Goal: Task Accomplishment & Management: Use online tool/utility

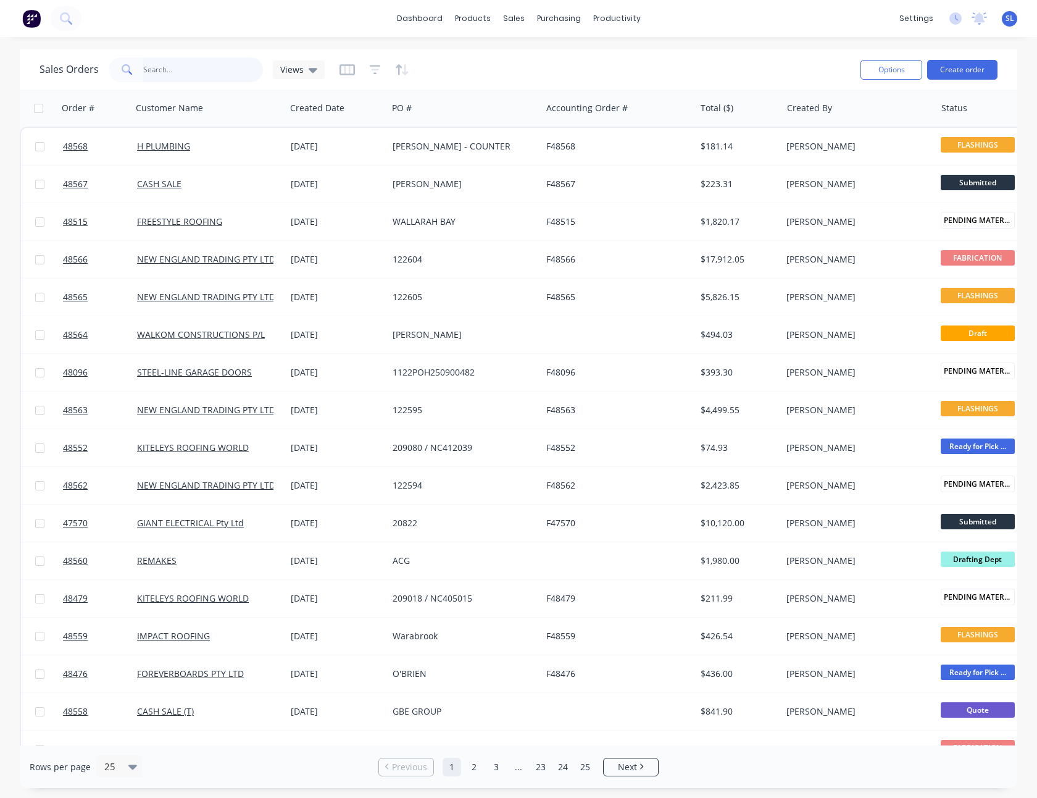
click at [171, 73] on input "text" at bounding box center [203, 69] width 120 height 25
click at [518, 81] on icon at bounding box center [517, 83] width 11 height 11
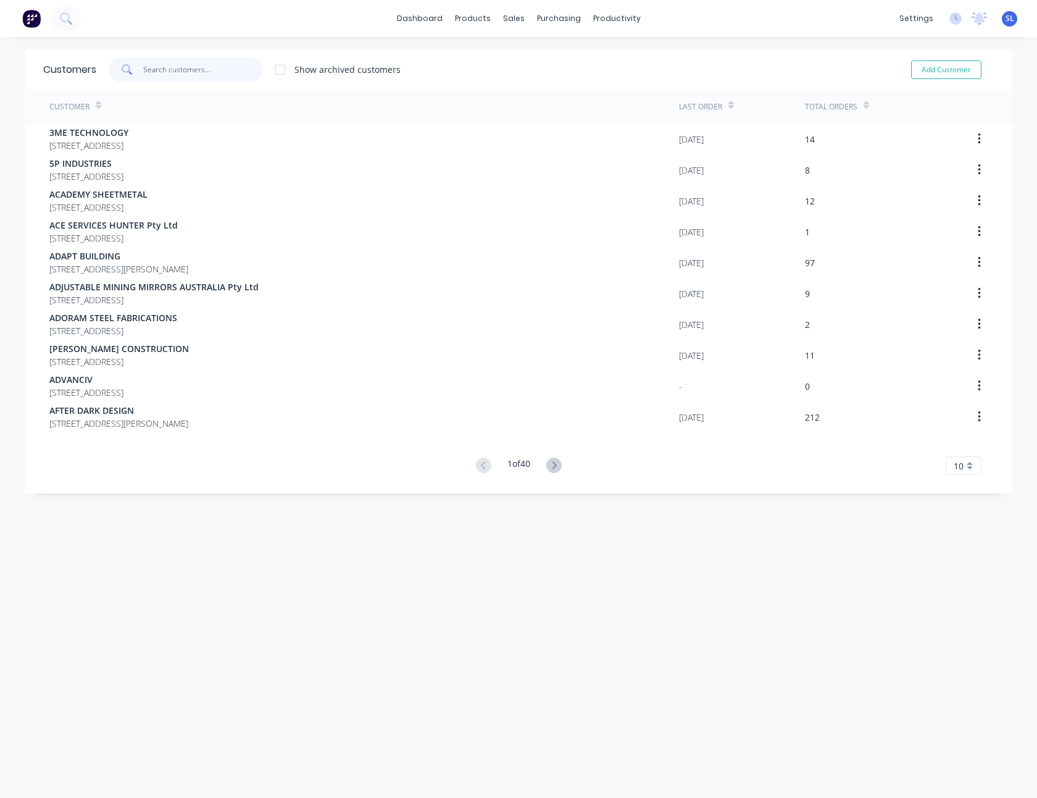
click at [224, 62] on input "text" at bounding box center [203, 69] width 120 height 25
click at [217, 62] on input "text" at bounding box center [203, 69] width 120 height 25
click at [207, 70] on input "text" at bounding box center [203, 69] width 120 height 25
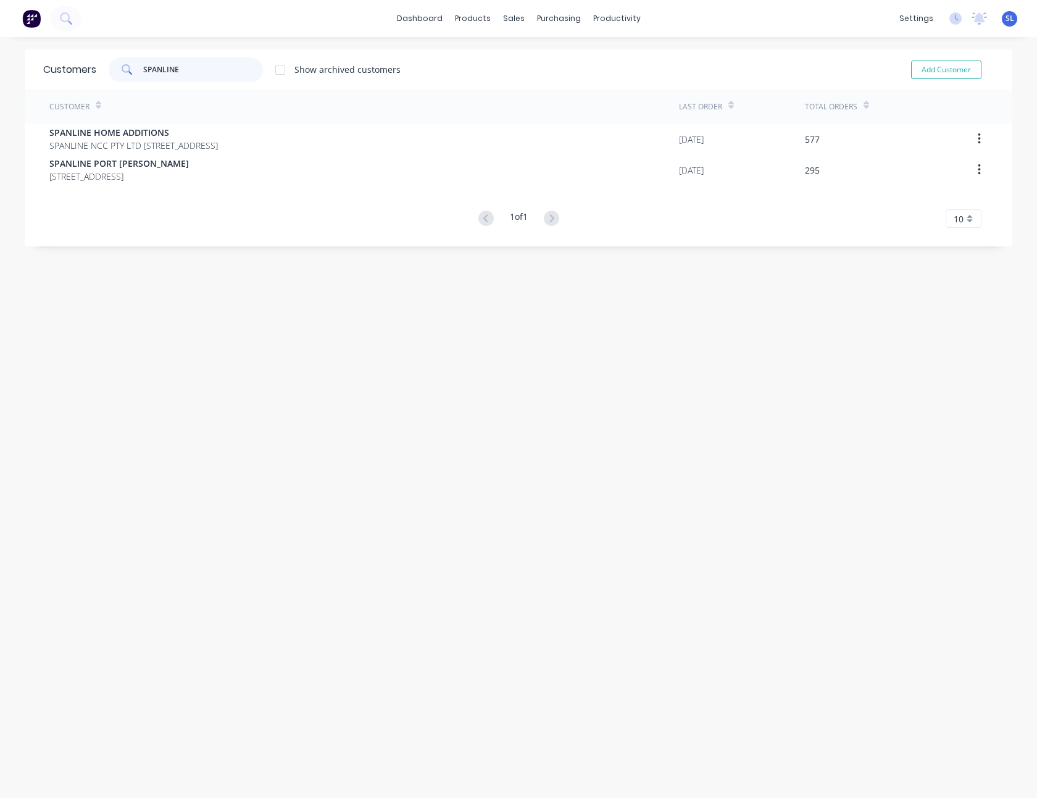
type input "SPANLINE"
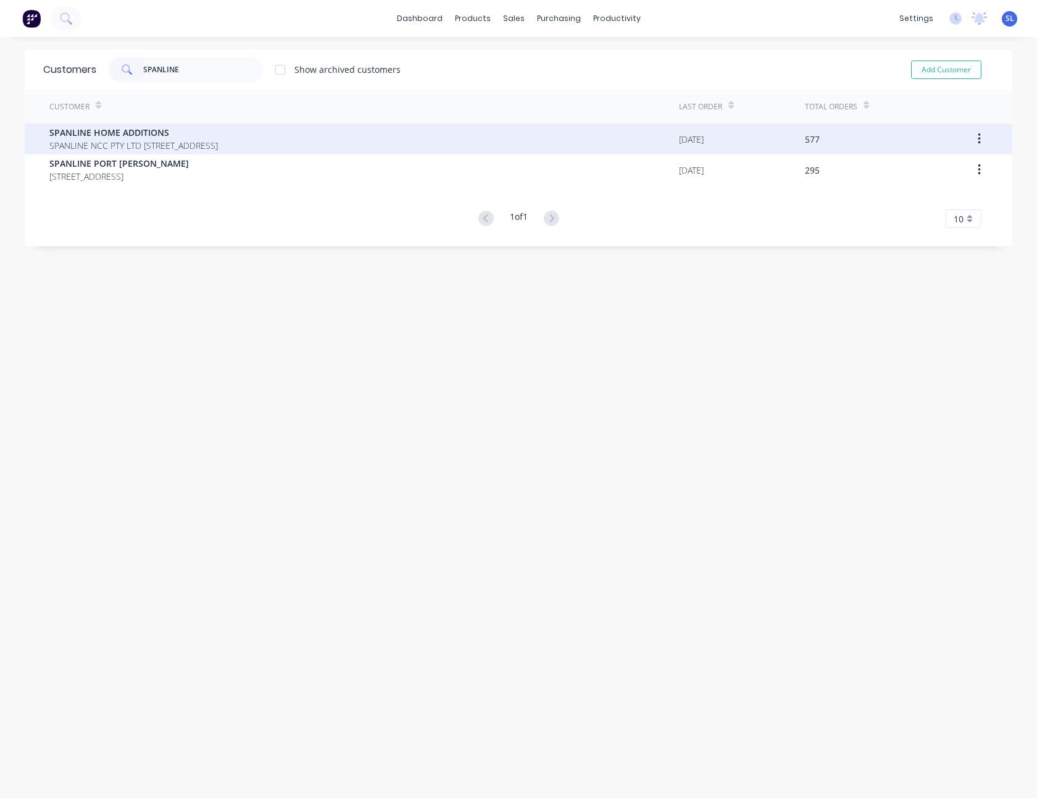
click at [152, 146] on span "SPANLINE NCC PTY LTD 3 ALUMINIUM CLOSE EDGEWORTH New South Wales Australia 2285" at bounding box center [133, 145] width 169 height 13
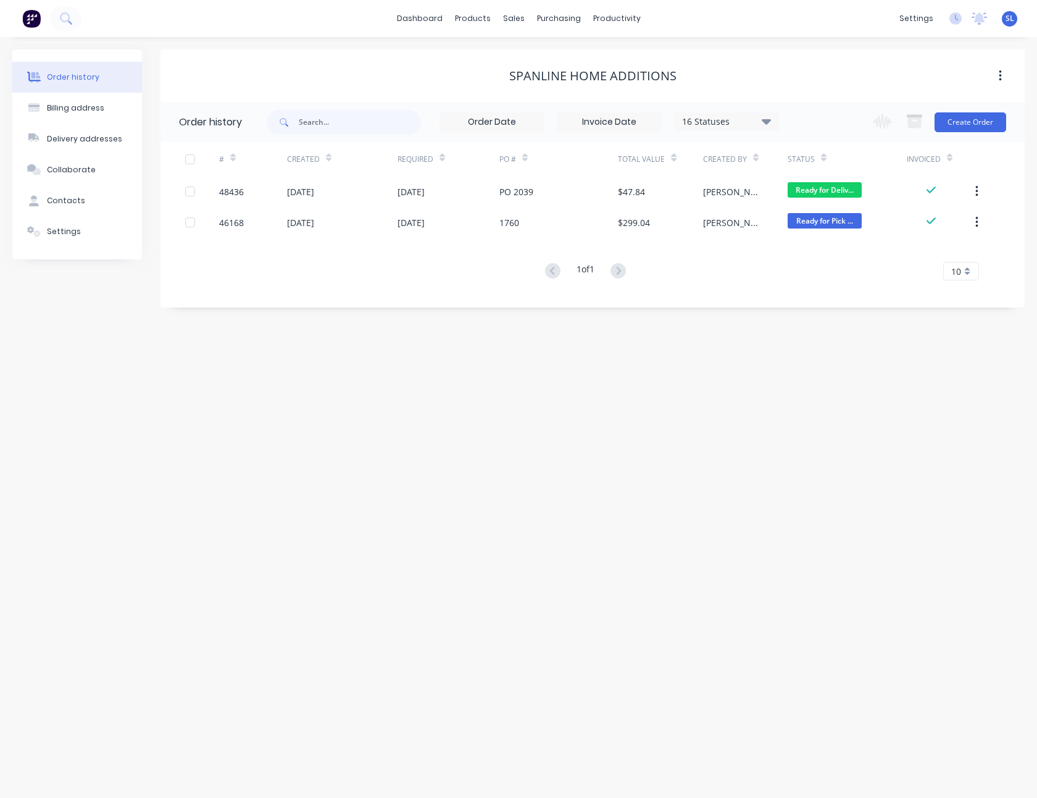
click at [621, 125] on input at bounding box center [609, 122] width 104 height 19
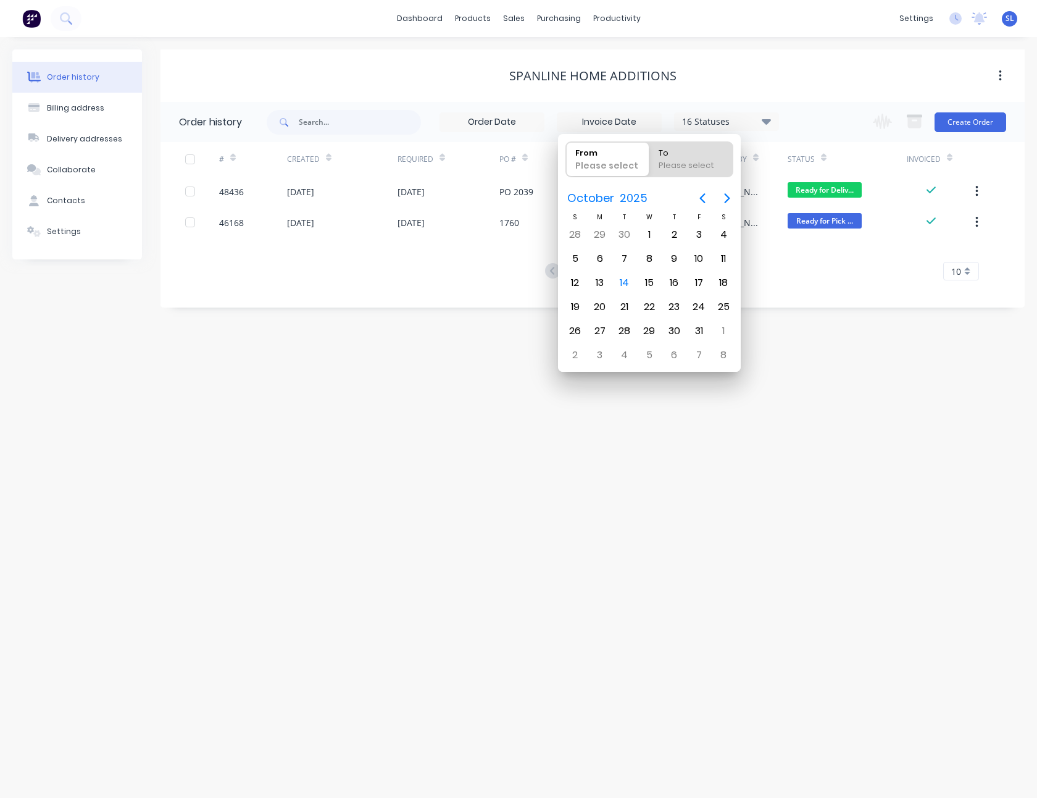
click at [705, 125] on div "16 Statuses" at bounding box center [727, 122] width 104 height 14
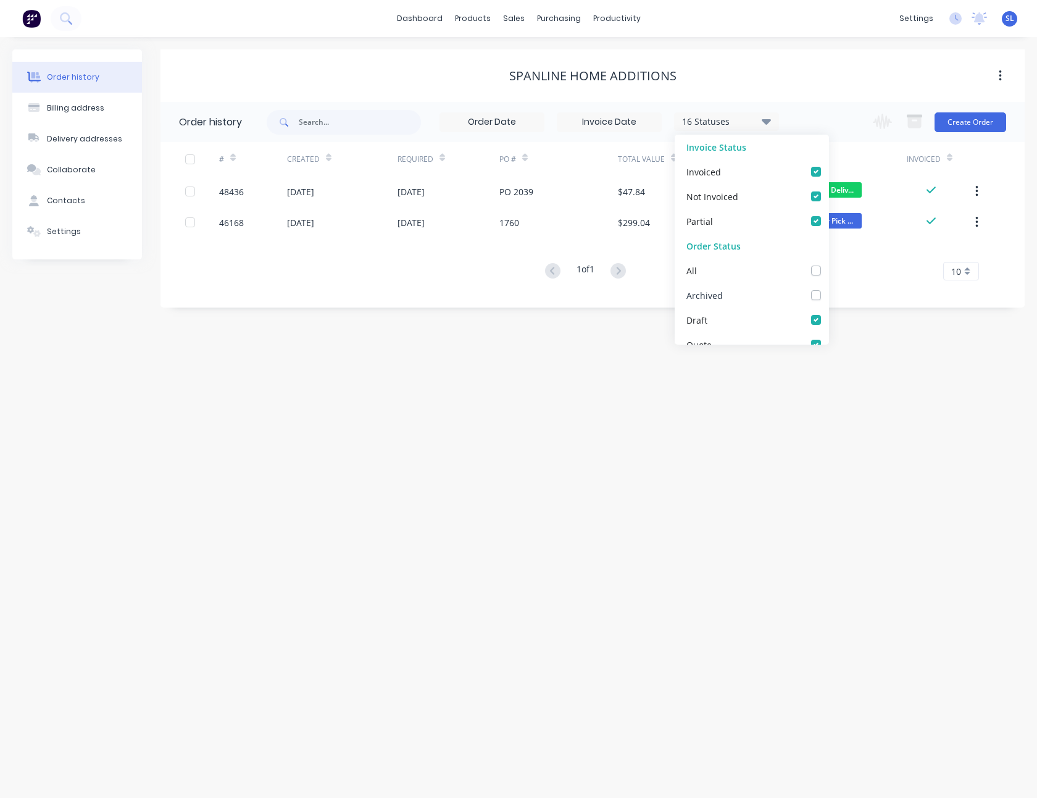
click at [828, 288] on label at bounding box center [828, 288] width 0 height 0
click at [828, 291] on input "checkbox" at bounding box center [833, 294] width 10 height 12
checkbox input "true"
click at [788, 398] on div "Order history Billing address Delivery addresses Collaborate Contacts Settings …" at bounding box center [518, 417] width 1037 height 761
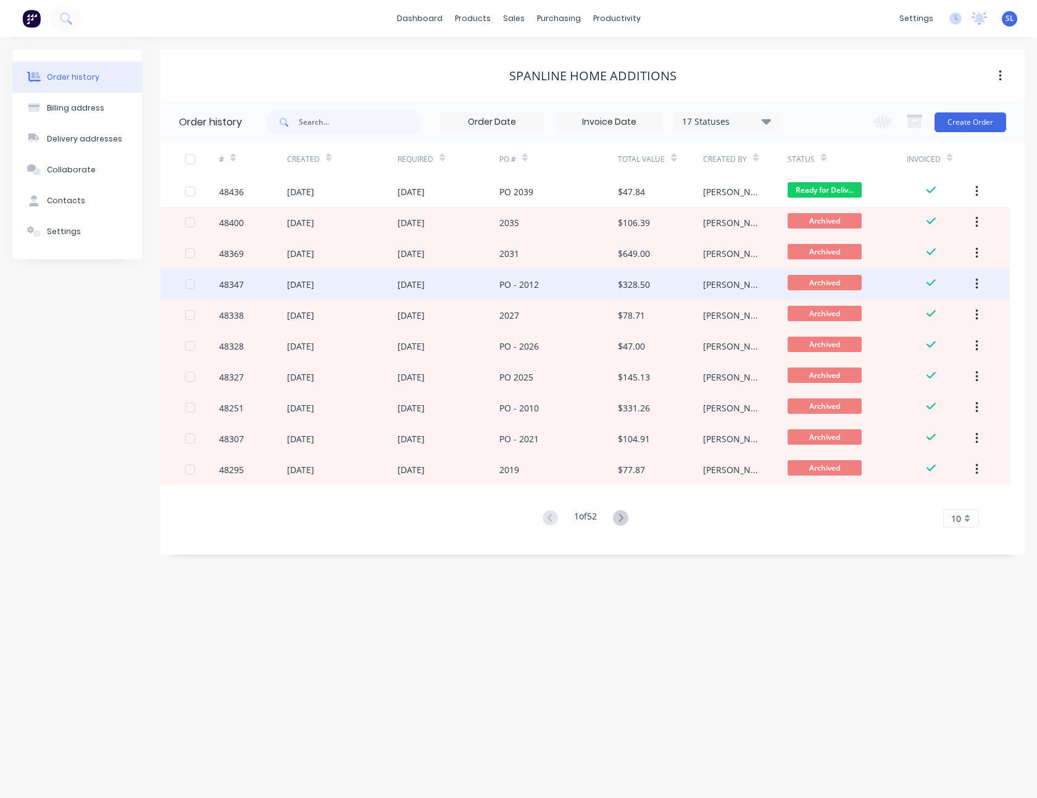
click at [314, 286] on div "03 Oct 2025" at bounding box center [300, 284] width 27 height 13
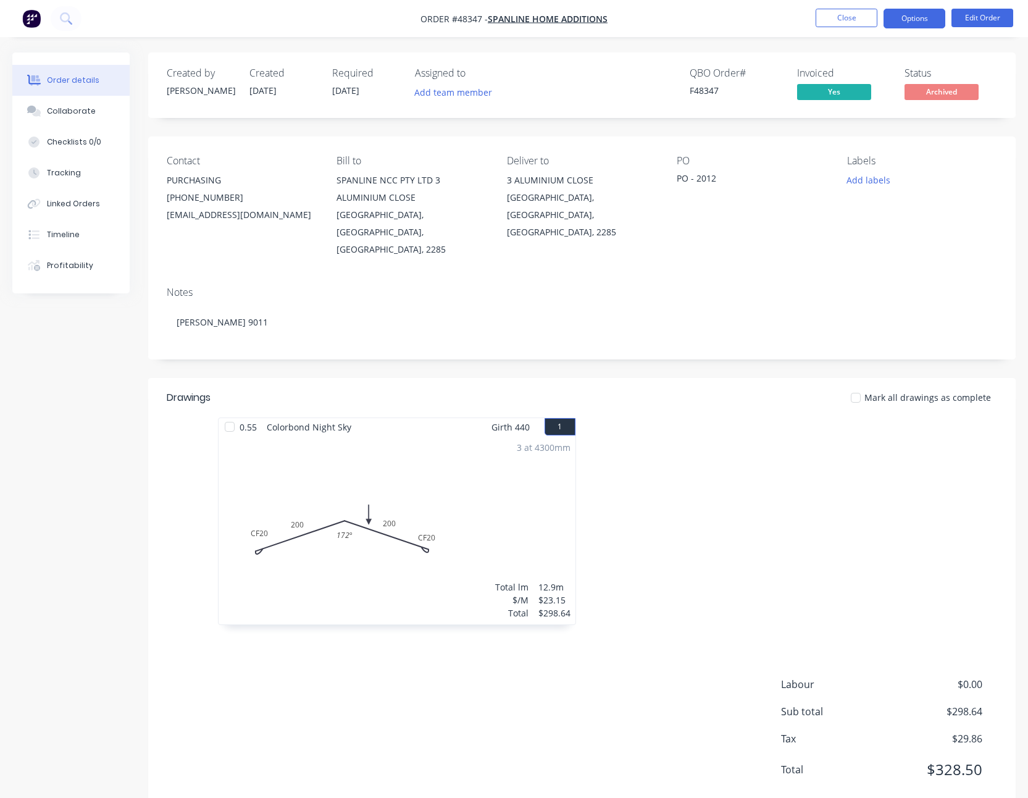
click at [933, 27] on button "Options" at bounding box center [914, 19] width 62 height 20
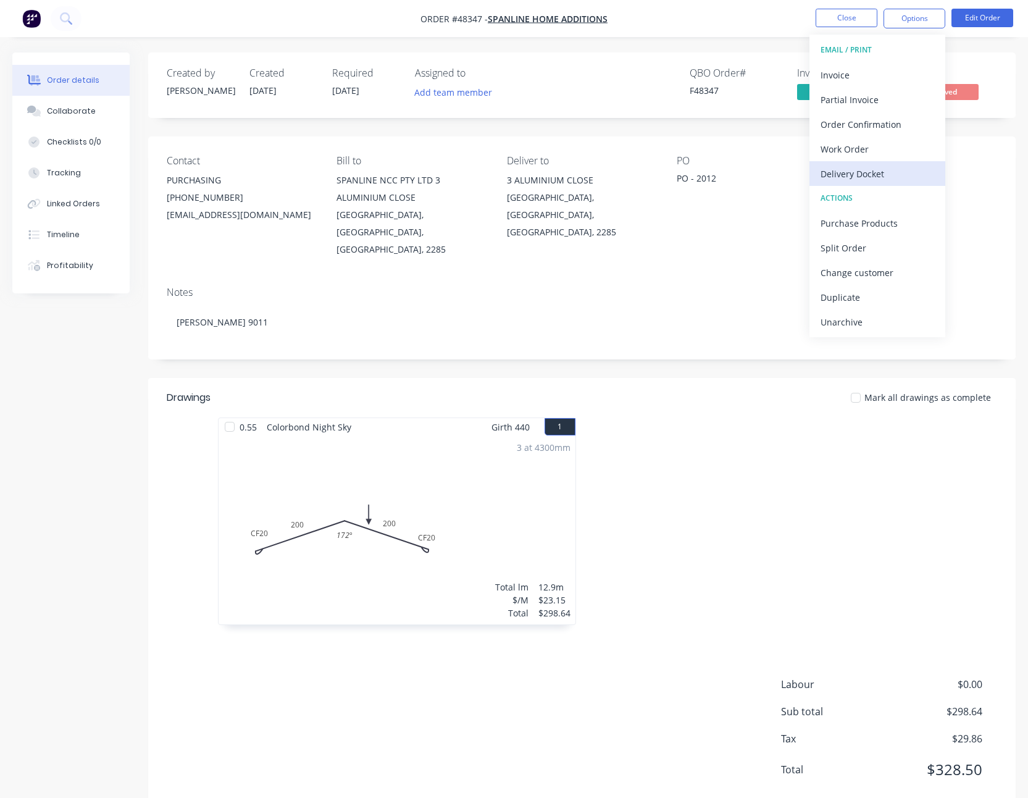
click at [853, 176] on div "Delivery Docket" at bounding box center [877, 174] width 114 height 18
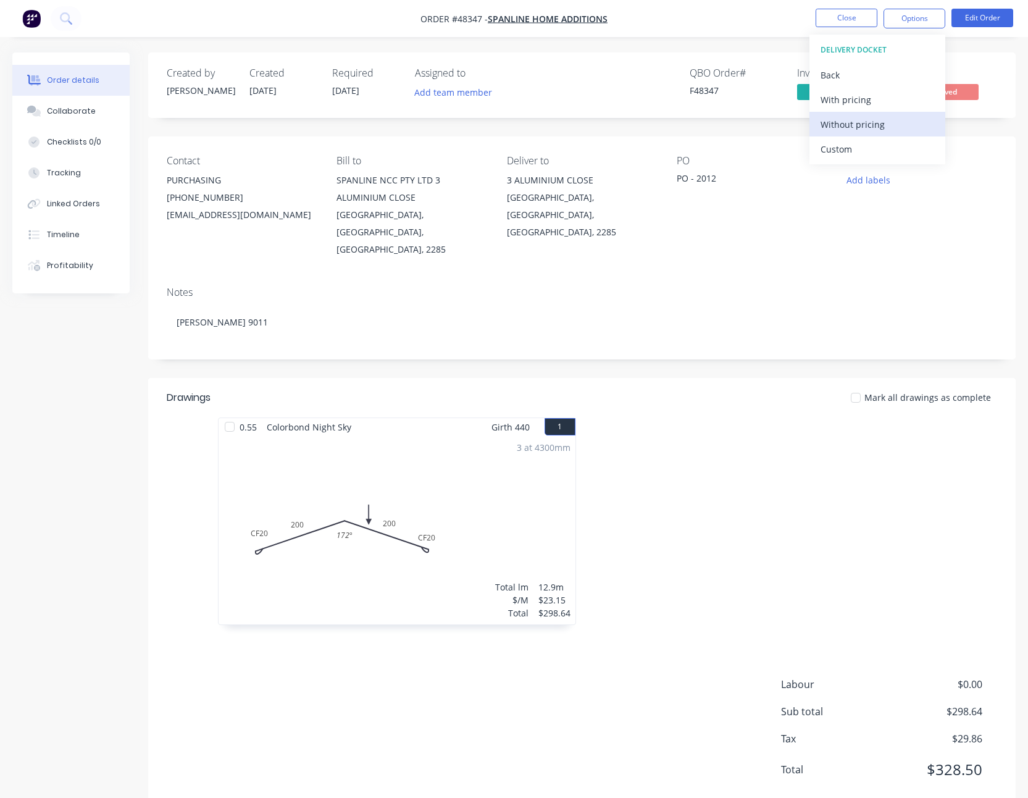
click at [855, 120] on div "Without pricing" at bounding box center [877, 124] width 114 height 18
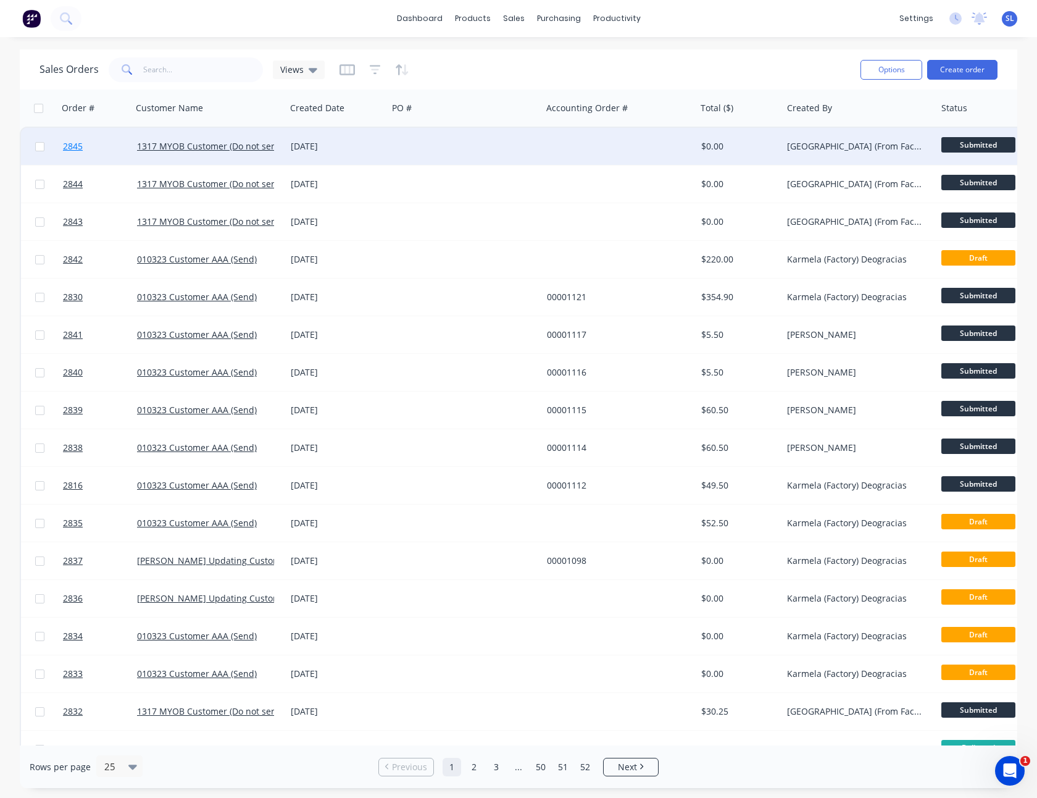
click at [79, 147] on span "2845" at bounding box center [73, 146] width 20 height 12
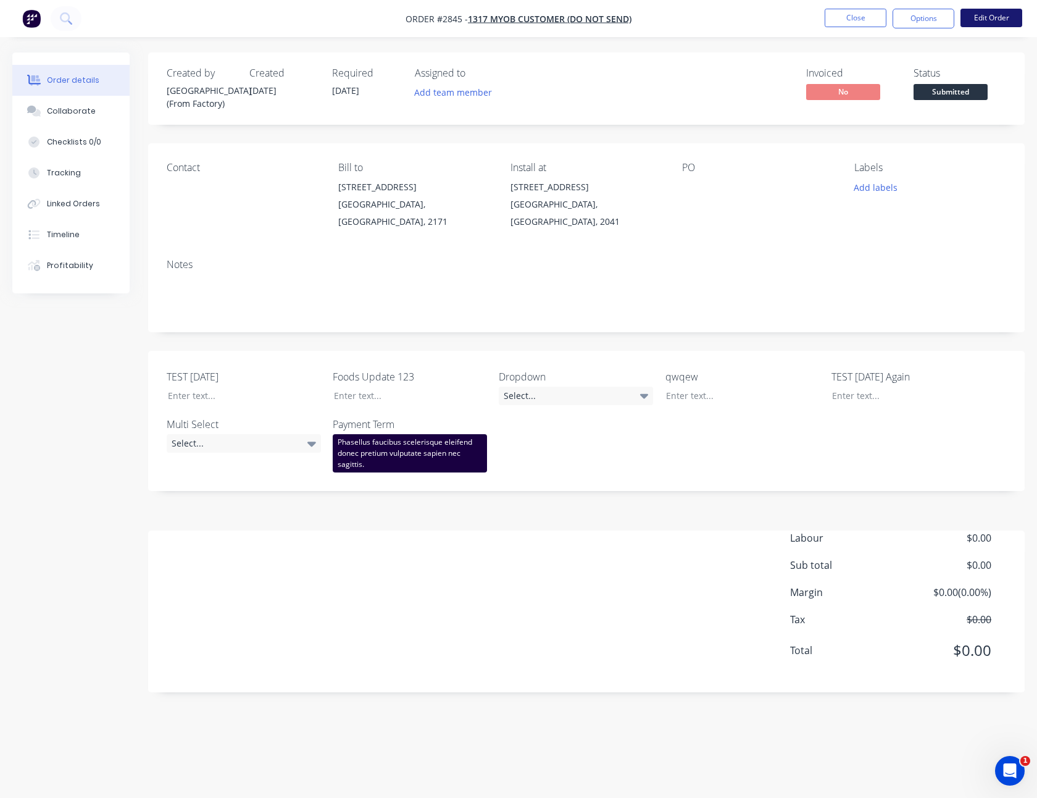
click at [988, 19] on button "Edit Order" at bounding box center [992, 18] width 62 height 19
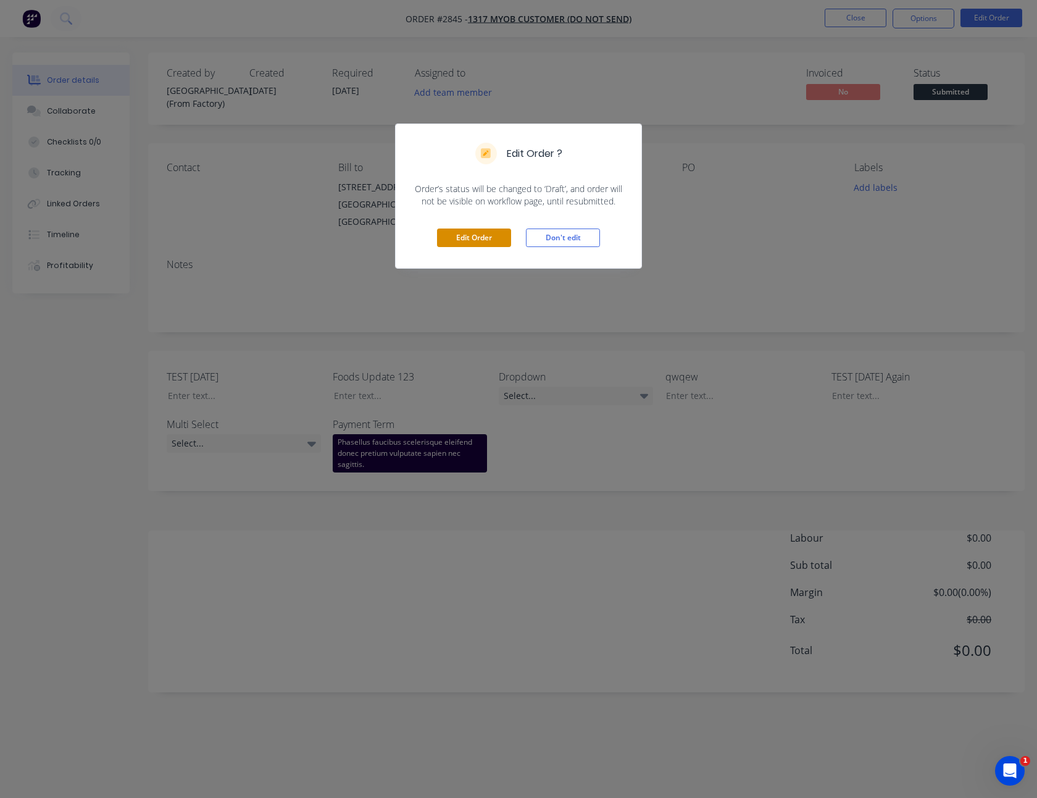
click at [457, 230] on button "Edit Order" at bounding box center [474, 237] width 74 height 19
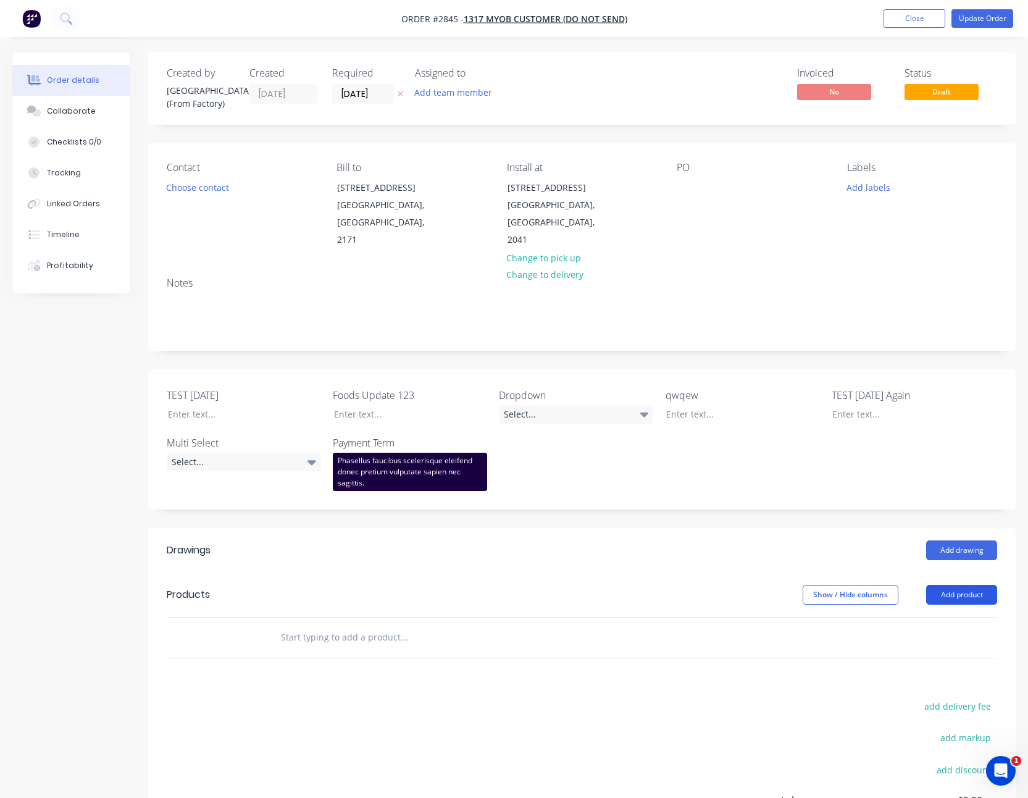
click at [962, 585] on button "Add product" at bounding box center [961, 595] width 71 height 20
click at [959, 617] on div "Product catalogue" at bounding box center [938, 626] width 95 height 18
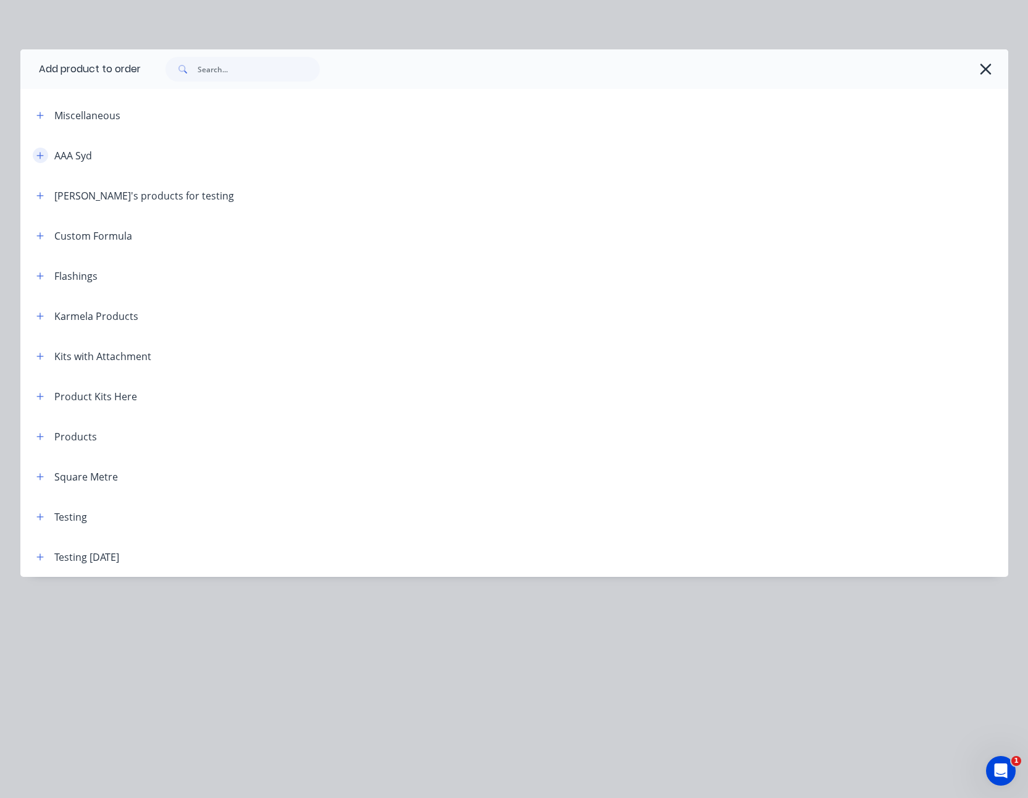
click at [40, 151] on icon "button" at bounding box center [39, 155] width 7 height 9
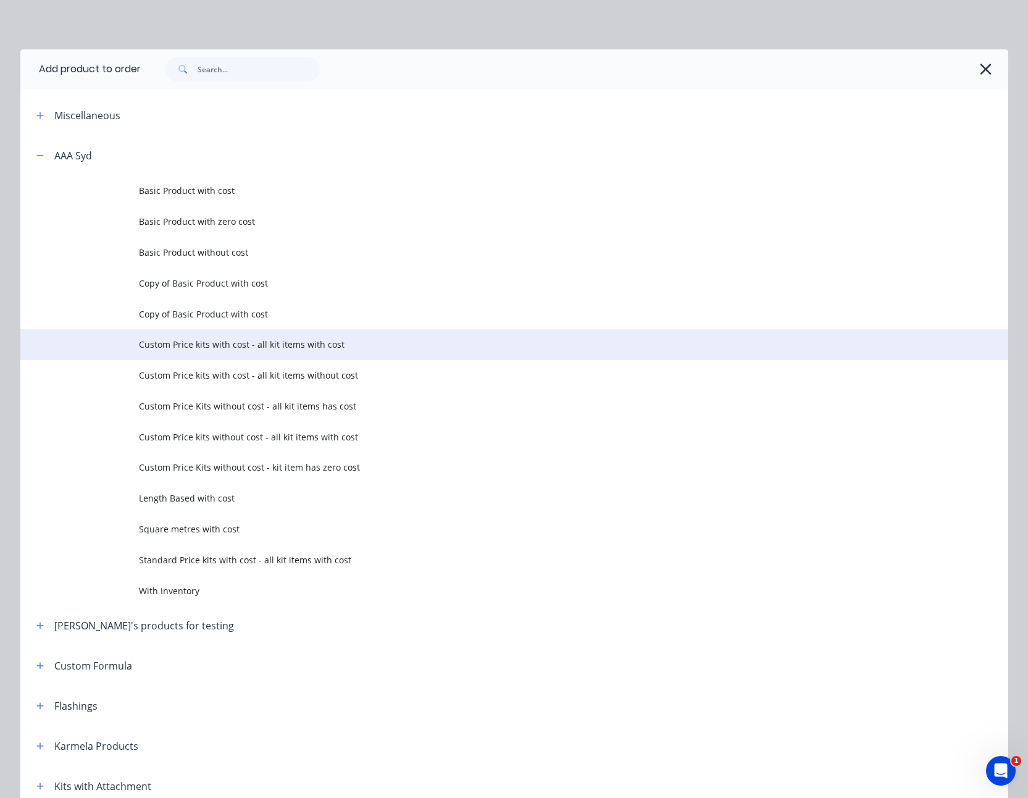
click at [317, 350] on span "Custom Price kits with cost - all kit items with cost" at bounding box center [486, 344] width 695 height 13
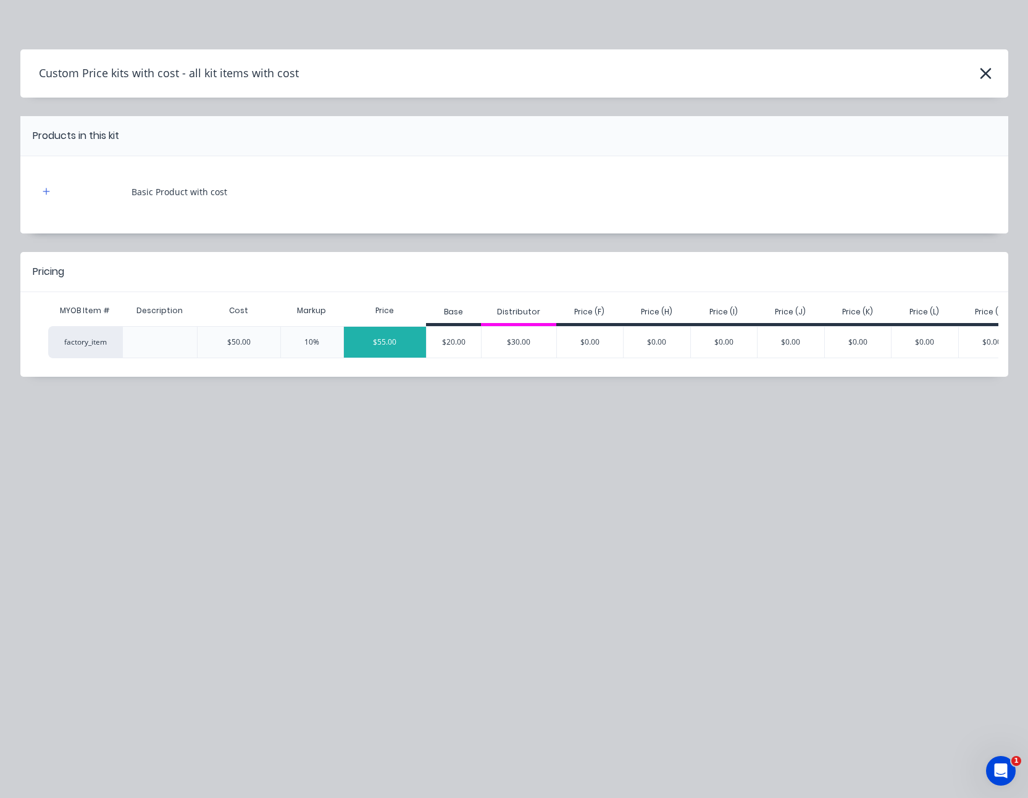
click at [373, 351] on div "$55.00" at bounding box center [385, 342] width 83 height 31
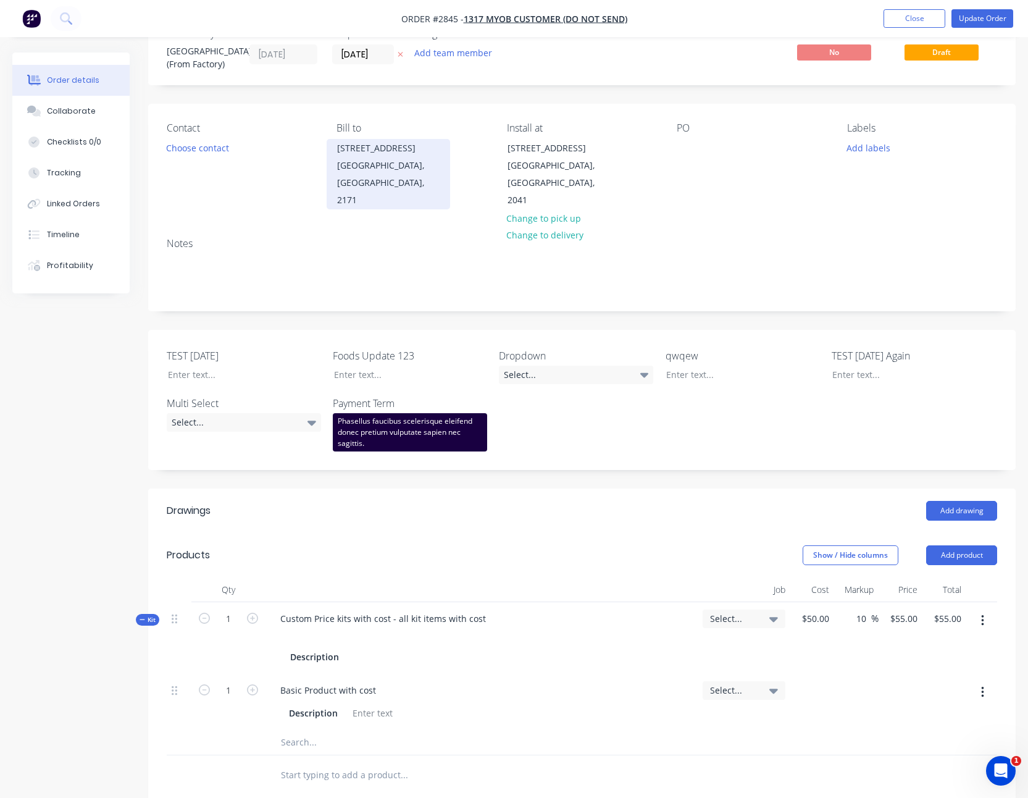
scroll to position [9, 0]
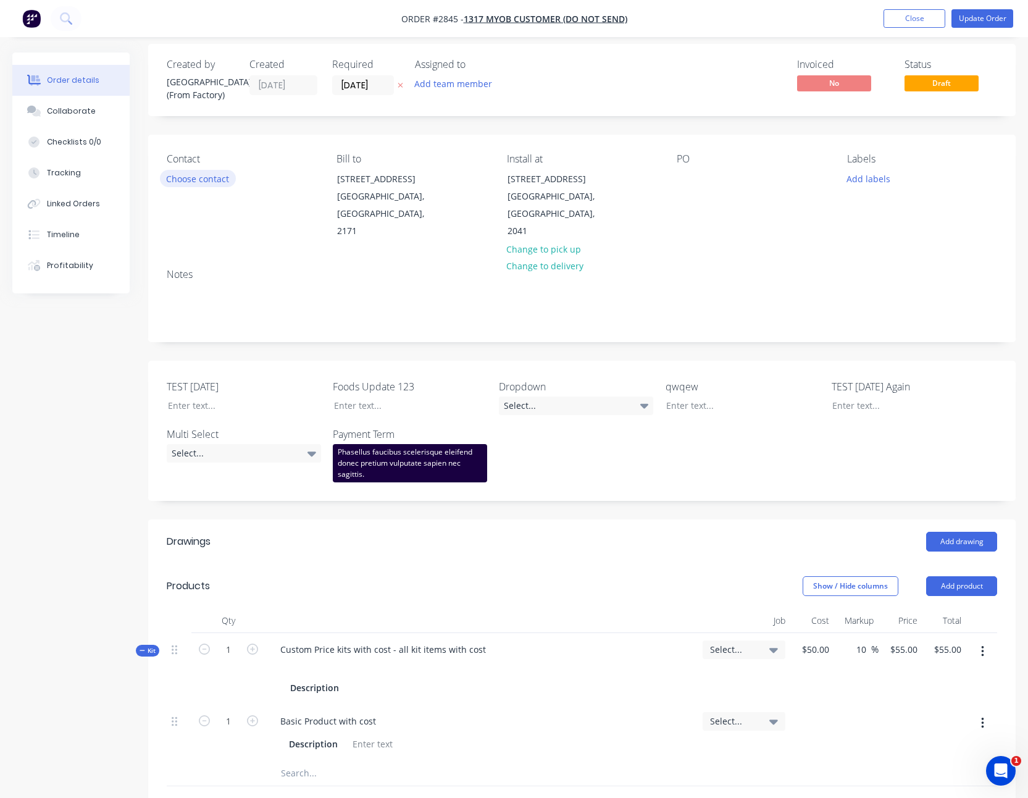
click at [220, 182] on button "Choose contact" at bounding box center [198, 178] width 76 height 17
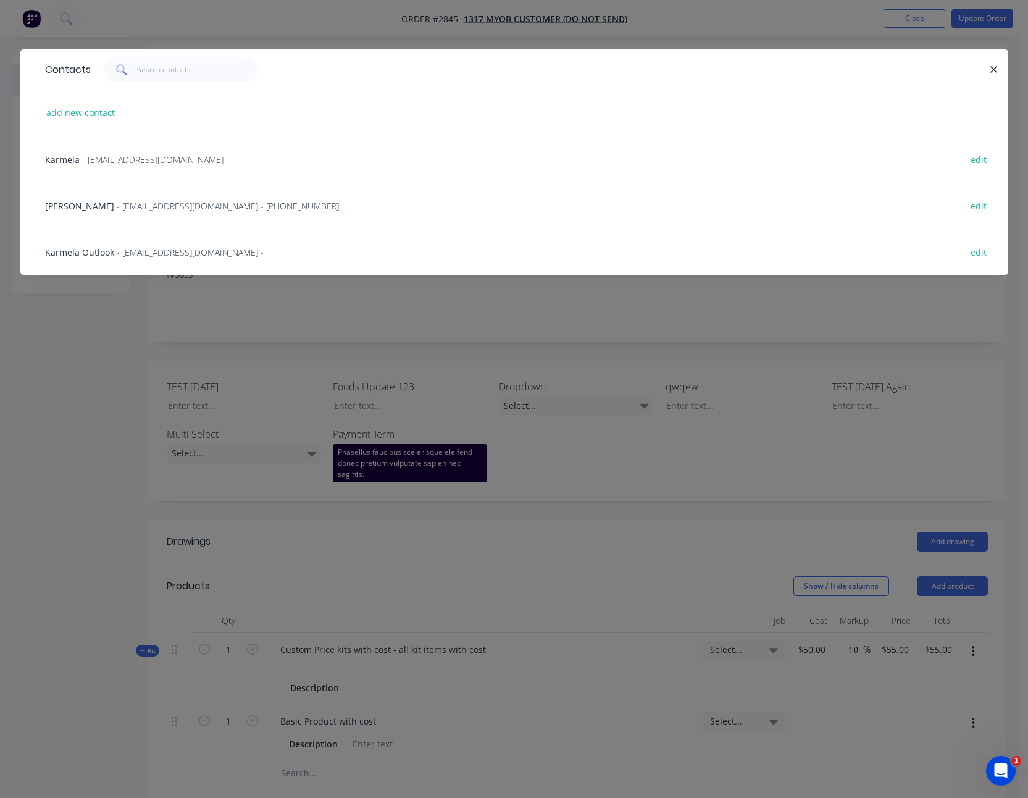
click at [169, 212] on div "Syd - sydney@factory.app - (02) 1231 2321 edit" at bounding box center [514, 205] width 951 height 46
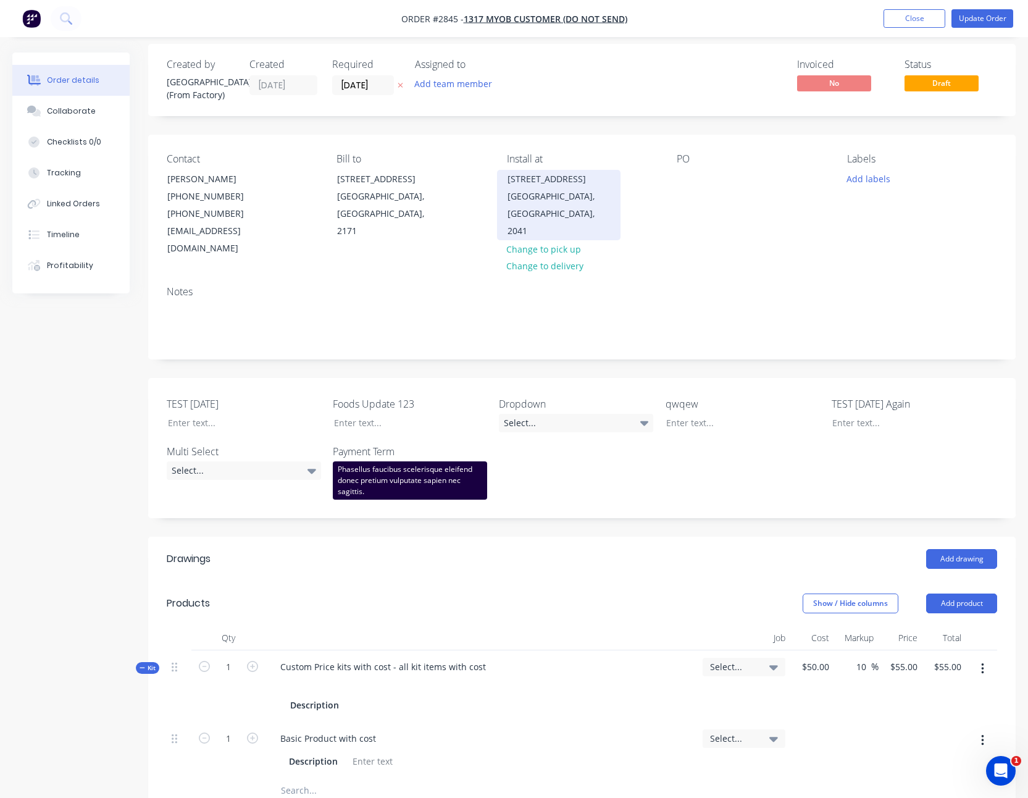
click at [540, 209] on div "Balmain, New South Wales, 2041" at bounding box center [558, 214] width 102 height 52
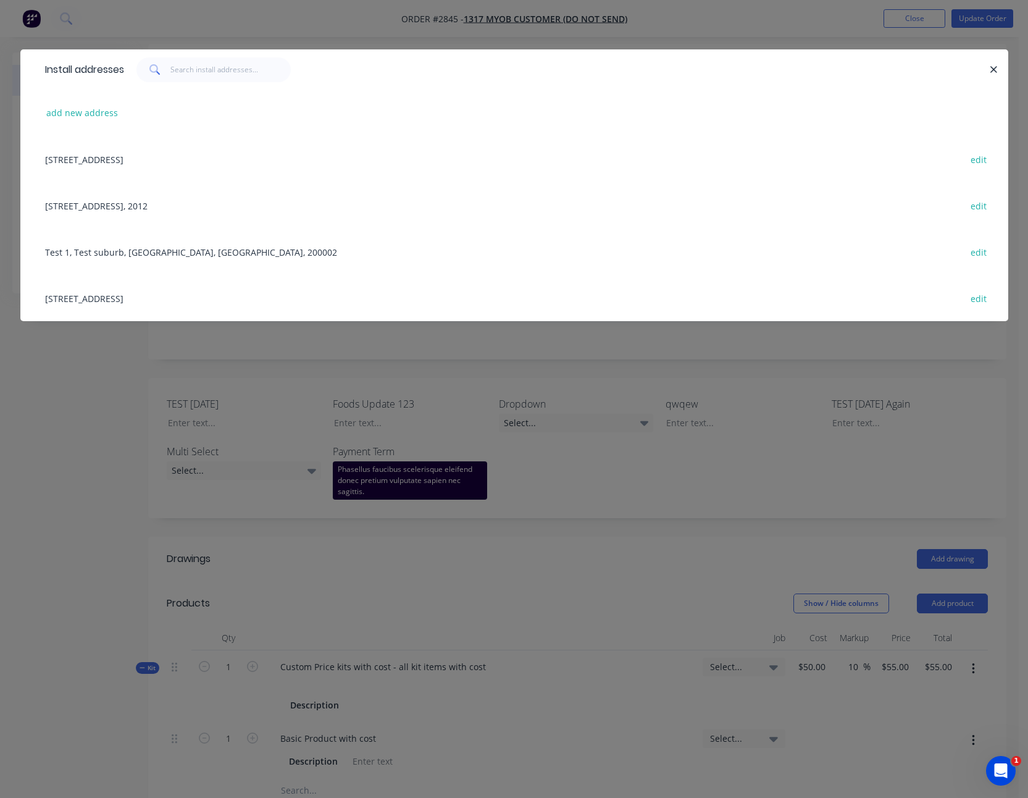
click at [250, 208] on div "89 Oxford St, Unit B, Paddington, New South Wales, Australia, 2012 edit" at bounding box center [514, 205] width 951 height 46
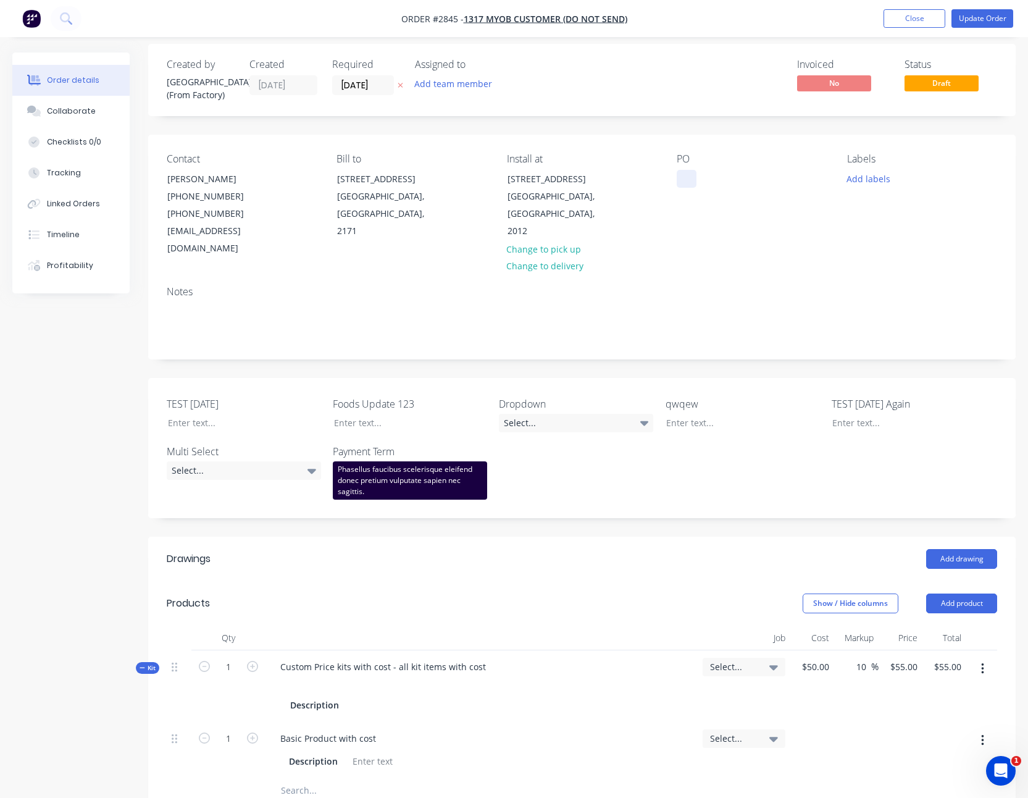
click at [682, 173] on div at bounding box center [687, 179] width 20 height 18
click at [140, 369] on div "Created by Sydney (From Factory) Created 14/10/25 Required 14/10/25 Assigned to…" at bounding box center [513, 601] width 1003 height 1114
click at [198, 462] on div "Multi Select Select..." at bounding box center [244, 472] width 154 height 56
click at [204, 461] on div "Select..." at bounding box center [244, 470] width 154 height 19
click at [217, 509] on div "Option 2" at bounding box center [215, 507] width 39 height 16
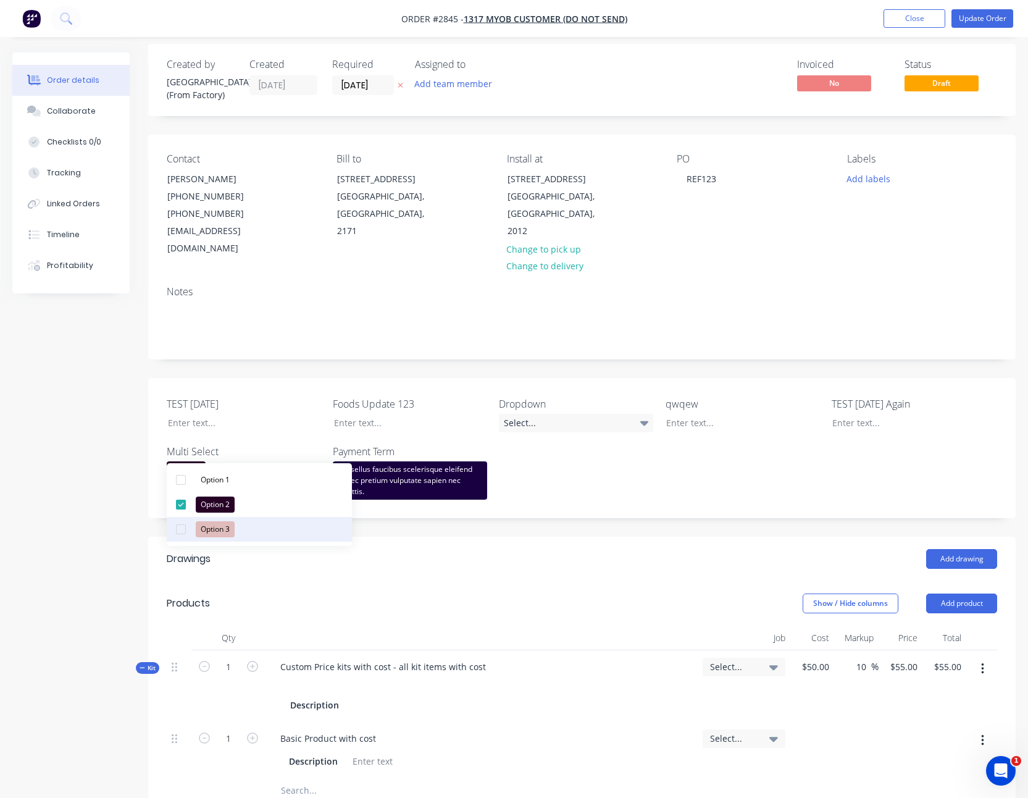
click at [216, 530] on div "Option 3" at bounding box center [215, 529] width 39 height 16
click at [89, 475] on div "Created by Sydney (From Factory) Created 14/10/25 Required 14/10/25 Assigned to…" at bounding box center [513, 601] width 1003 height 1114
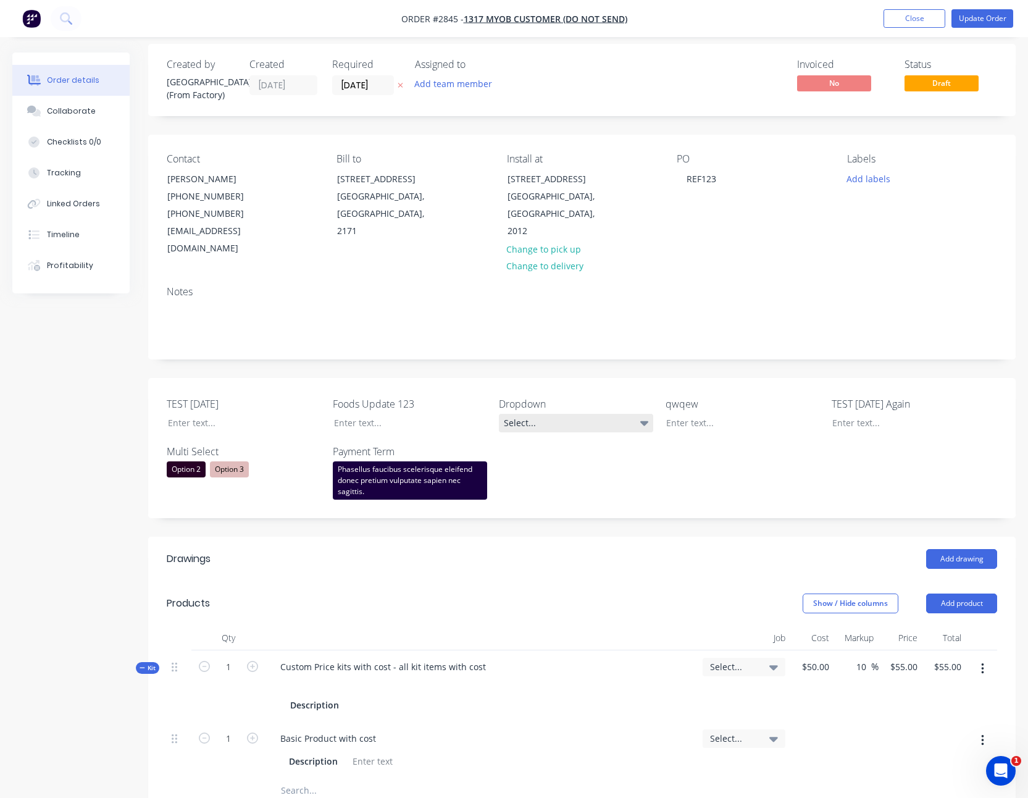
click at [557, 414] on div "Select..." at bounding box center [576, 423] width 154 height 19
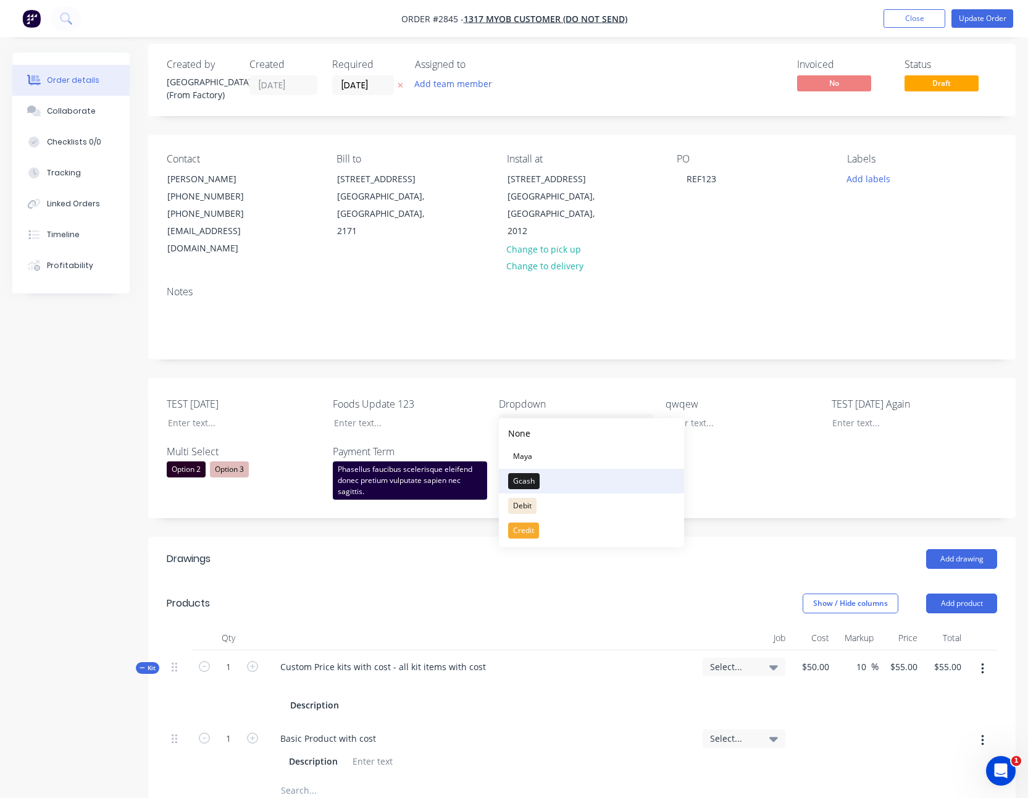
click at [548, 475] on button "Gcash" at bounding box center [591, 481] width 185 height 25
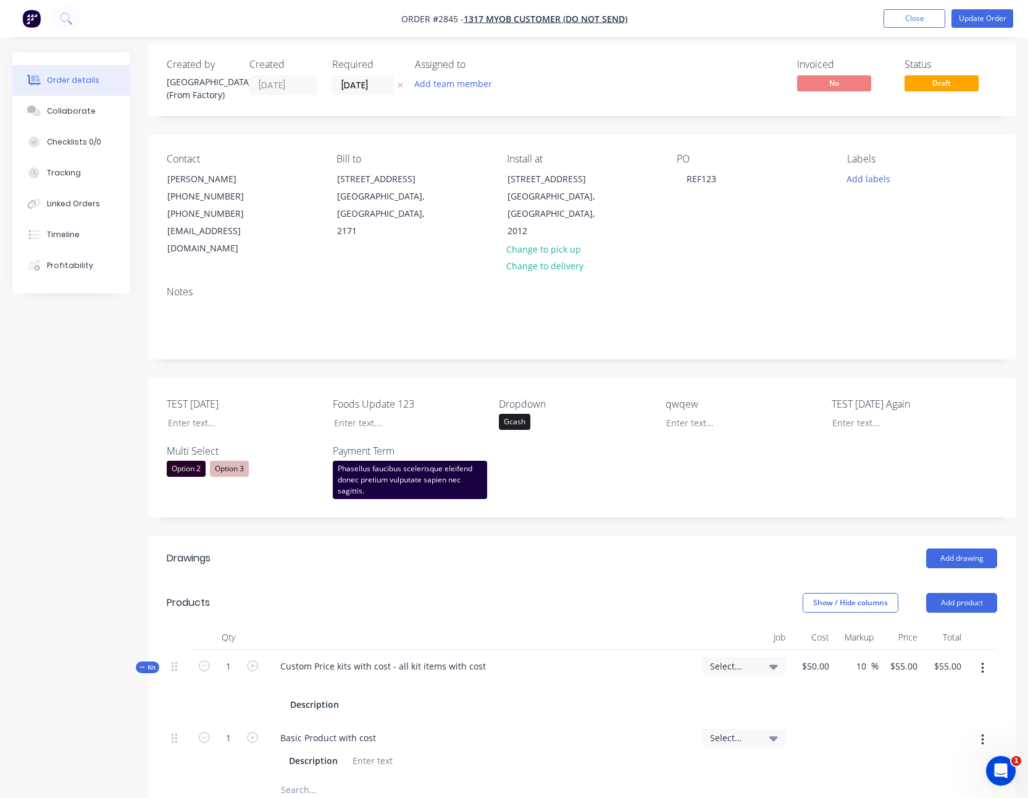
click at [99, 436] on div "Created by Sydney (From Factory) Created 14/10/25 Required 14/10/25 Assigned to…" at bounding box center [513, 601] width 1003 height 1114
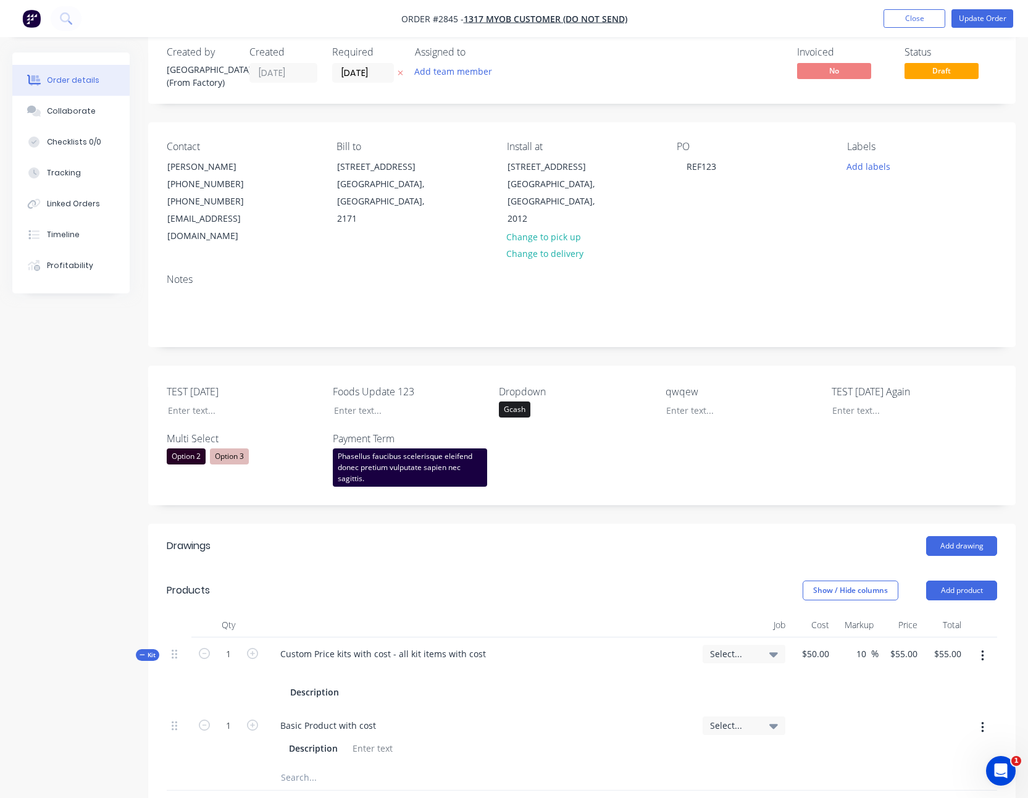
scroll to position [0, 0]
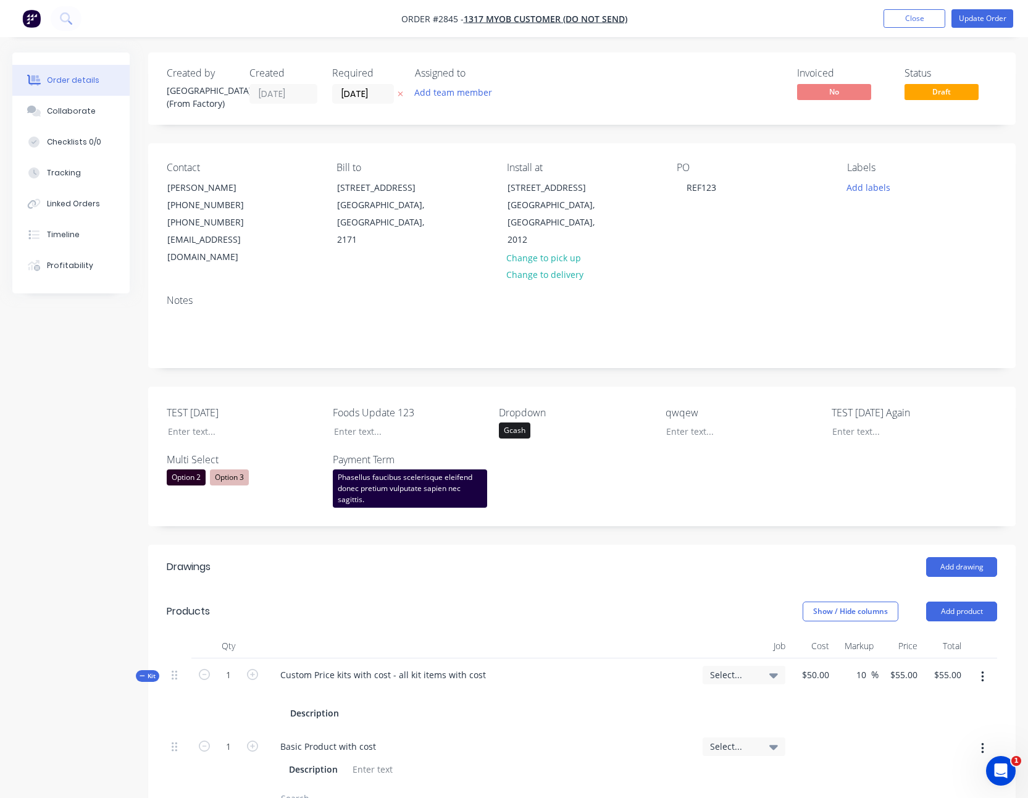
click at [975, 560] on header "Drawings Add drawing" at bounding box center [581, 567] width 867 height 44
click at [976, 557] on button "Add drawing" at bounding box center [961, 567] width 71 height 20
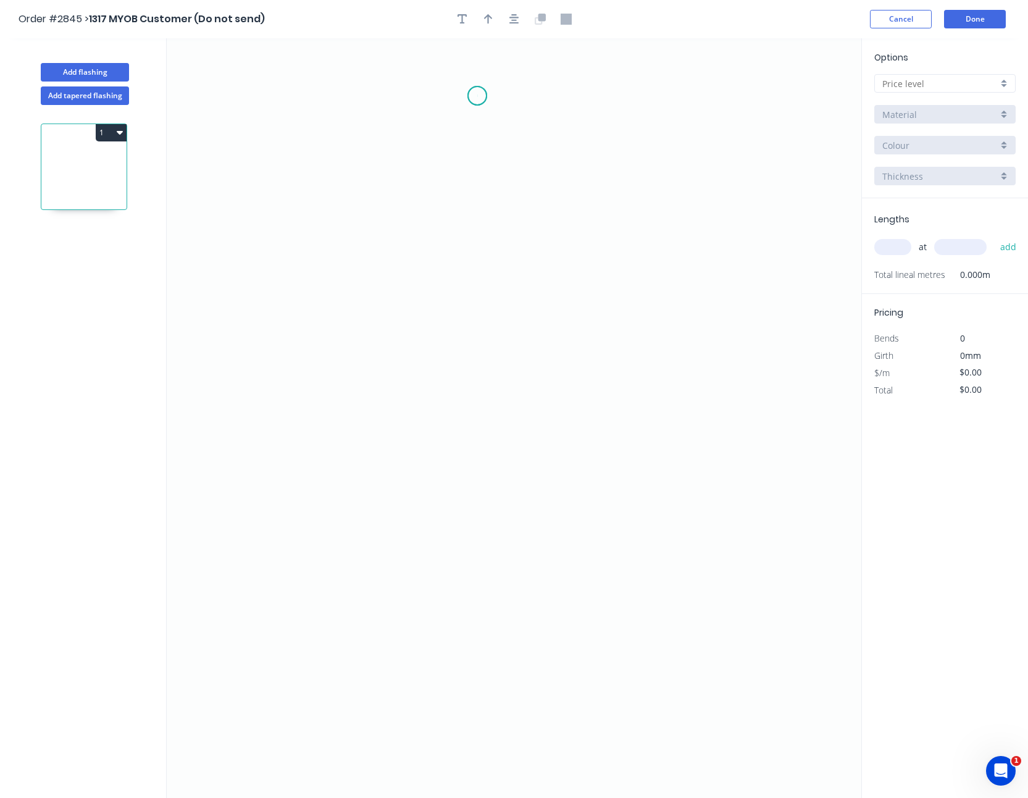
click at [477, 96] on icon "0" at bounding box center [514, 417] width 695 height 759
click at [434, 378] on icon "0" at bounding box center [514, 417] width 695 height 759
click at [488, 230] on rect at bounding box center [474, 233] width 40 height 25
click at [478, 231] on rect at bounding box center [474, 234] width 25 height 17
click at [915, 64] on div "Options A B Material Colour Thickness" at bounding box center [945, 125] width 166 height 148
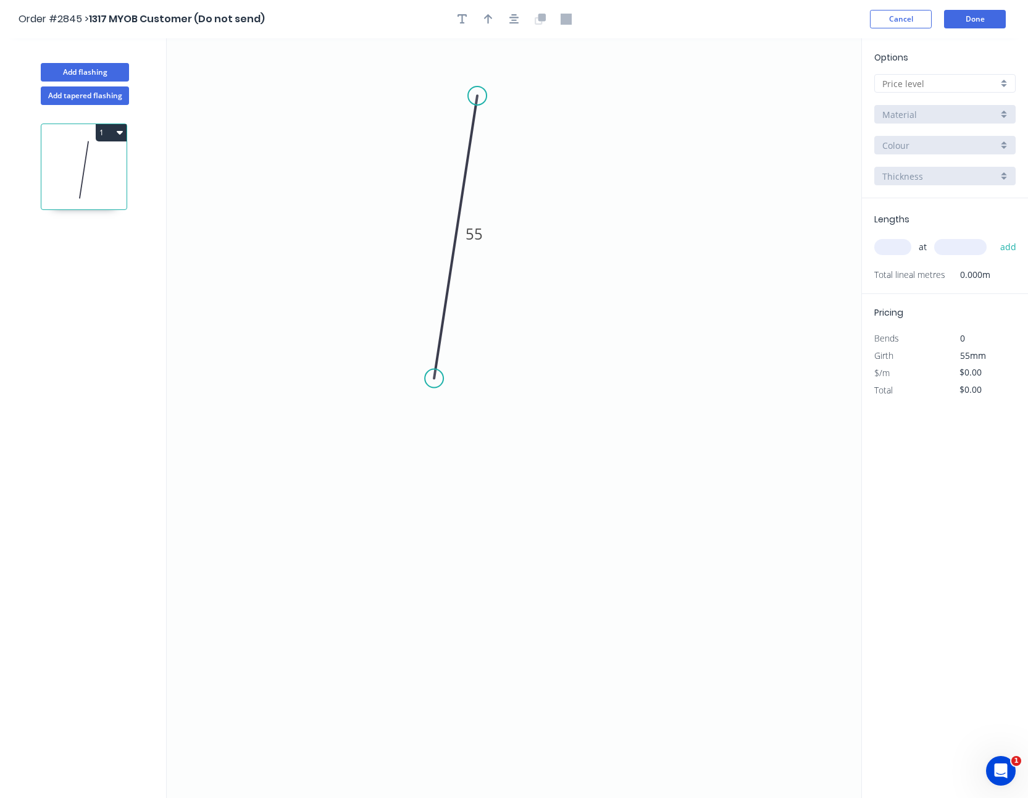
click at [914, 86] on input "text" at bounding box center [939, 83] width 115 height 13
click at [909, 115] on div "A" at bounding box center [945, 107] width 140 height 22
type input "A"
type input "$1.00"
click at [888, 229] on div "Lengths at add Total lineal metres 0.000m" at bounding box center [945, 246] width 166 height 96
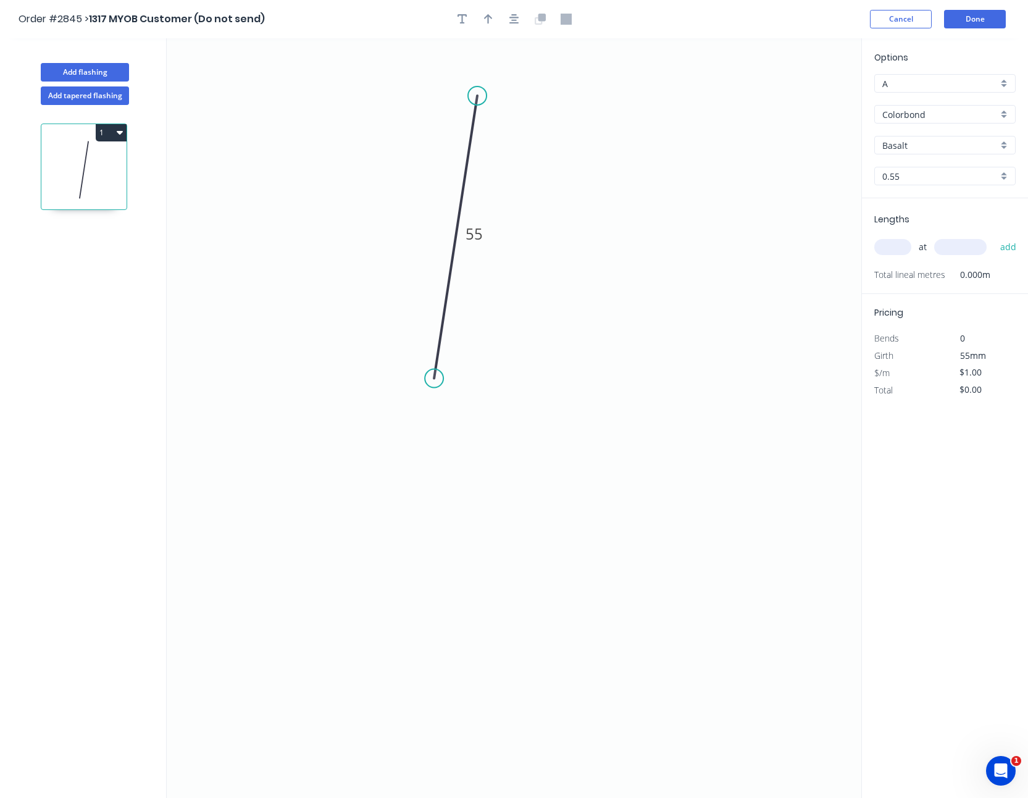
click at [890, 239] on input "text" at bounding box center [892, 247] width 37 height 16
type input "2"
type input "12500"
click at [994, 236] on button "add" at bounding box center [1008, 246] width 29 height 21
type input "$25.00"
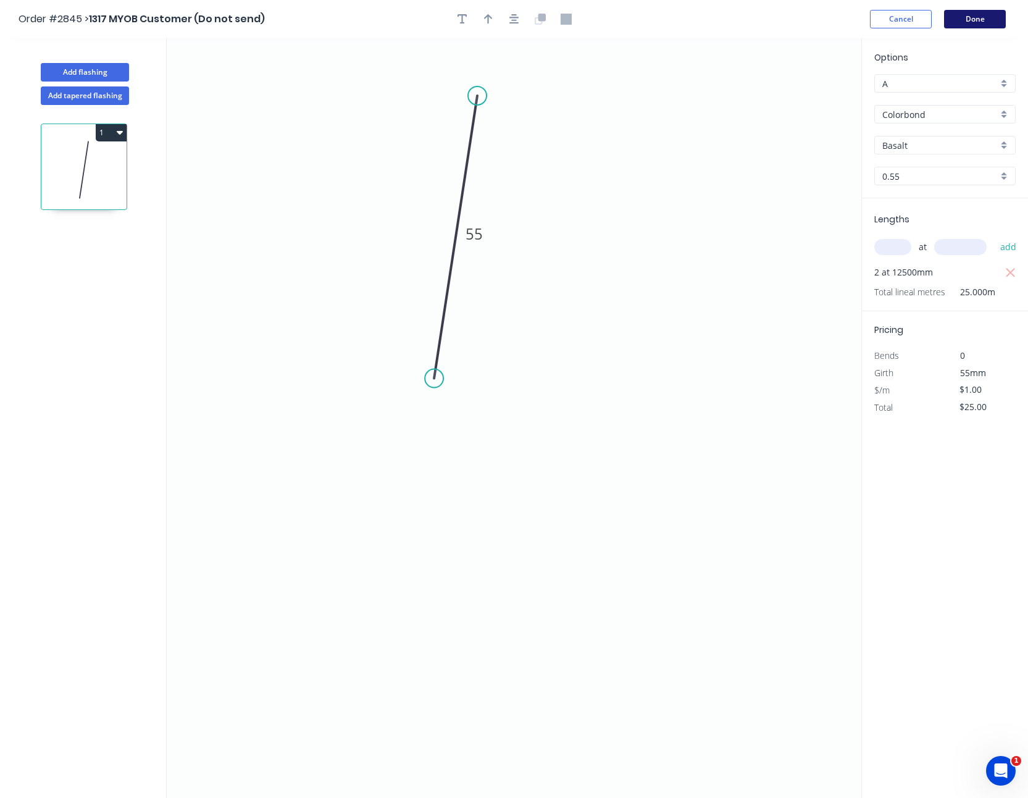
click at [989, 17] on button "Done" at bounding box center [975, 19] width 62 height 19
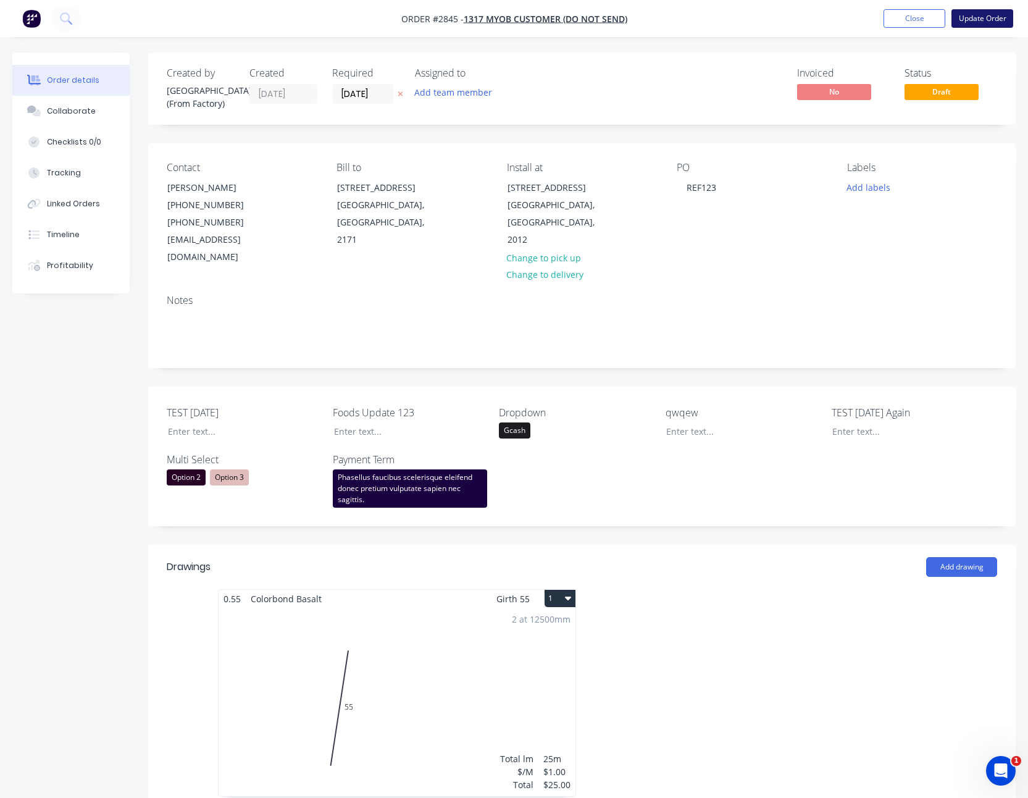
click at [995, 12] on button "Update Order" at bounding box center [982, 18] width 62 height 19
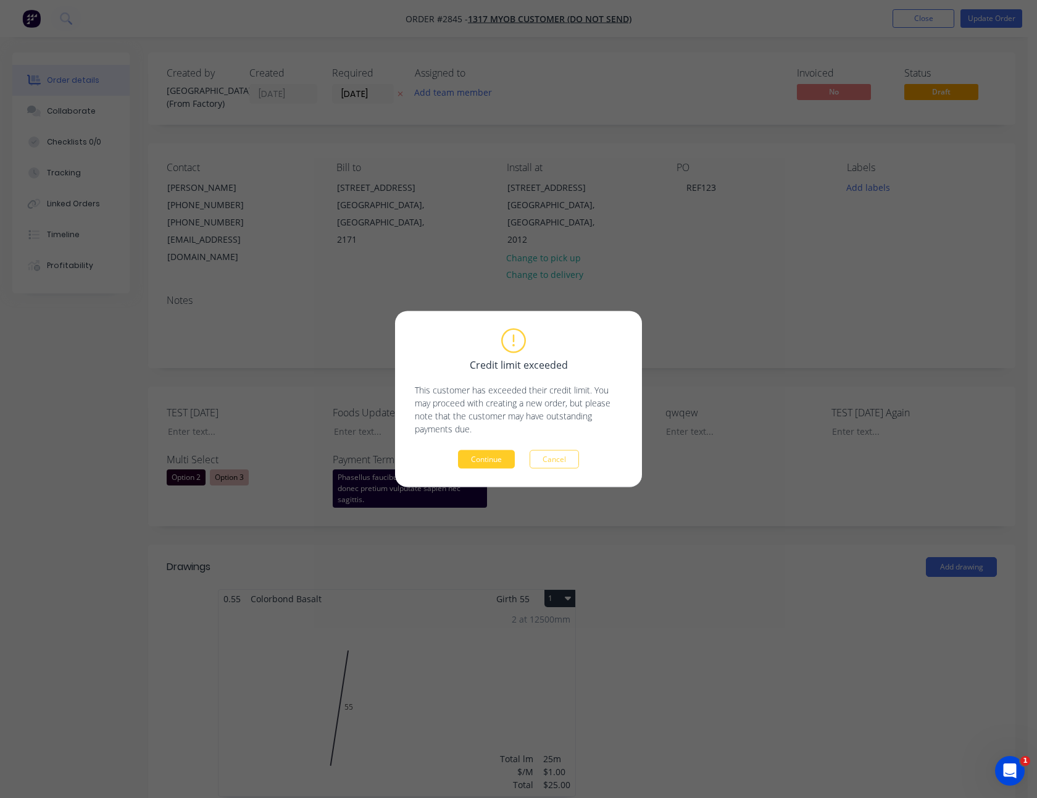
click at [496, 450] on button "Continue" at bounding box center [486, 459] width 57 height 19
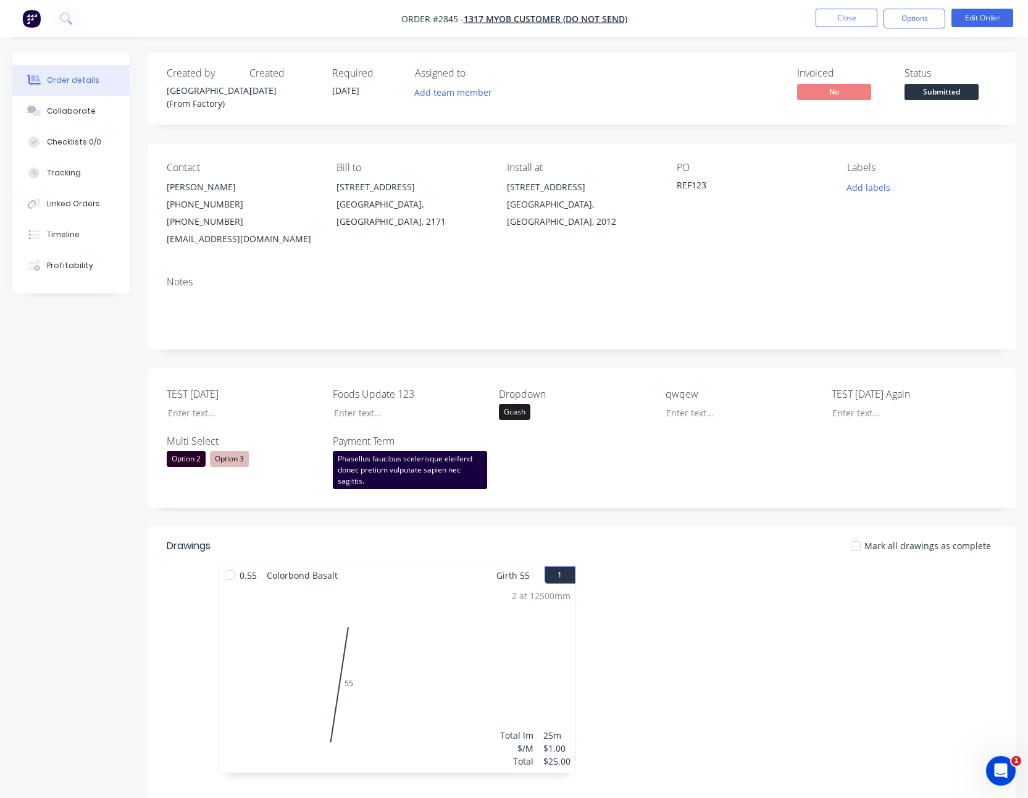
click at [914, 30] on nav "Order #2845 - 1317 MYOB Customer (Do not send) Close Options Edit Order" at bounding box center [514, 18] width 1028 height 37
click at [912, 19] on button "Options" at bounding box center [914, 19] width 62 height 20
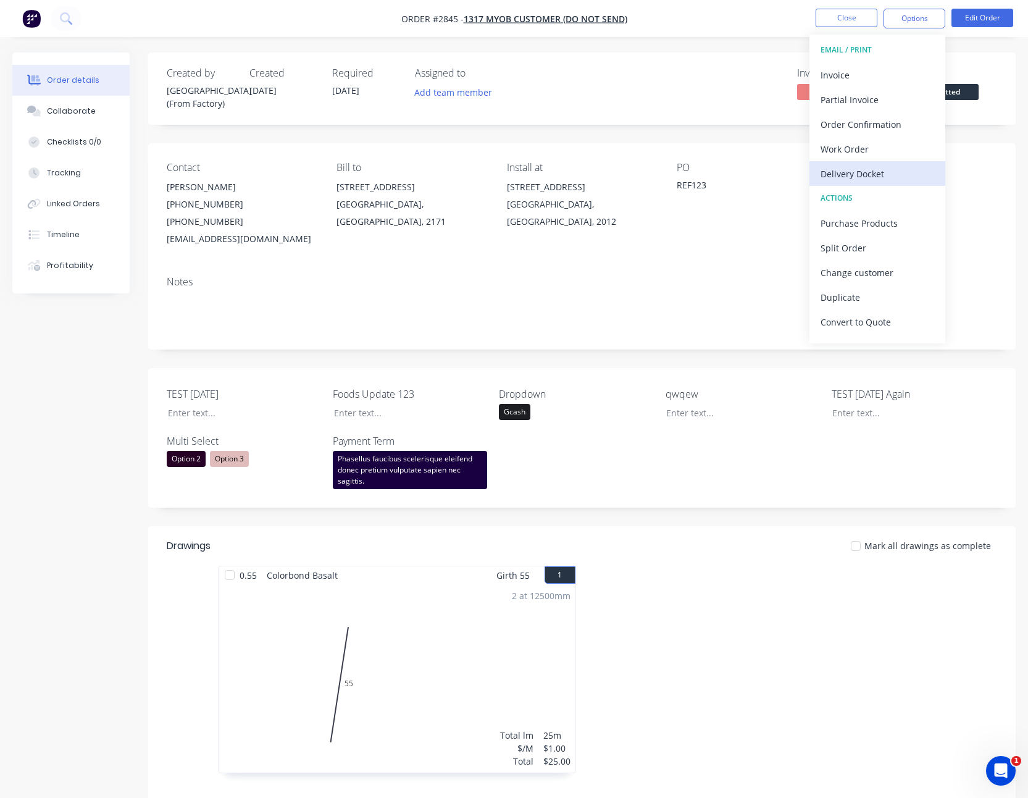
click at [878, 175] on div "Delivery Docket" at bounding box center [877, 174] width 114 height 18
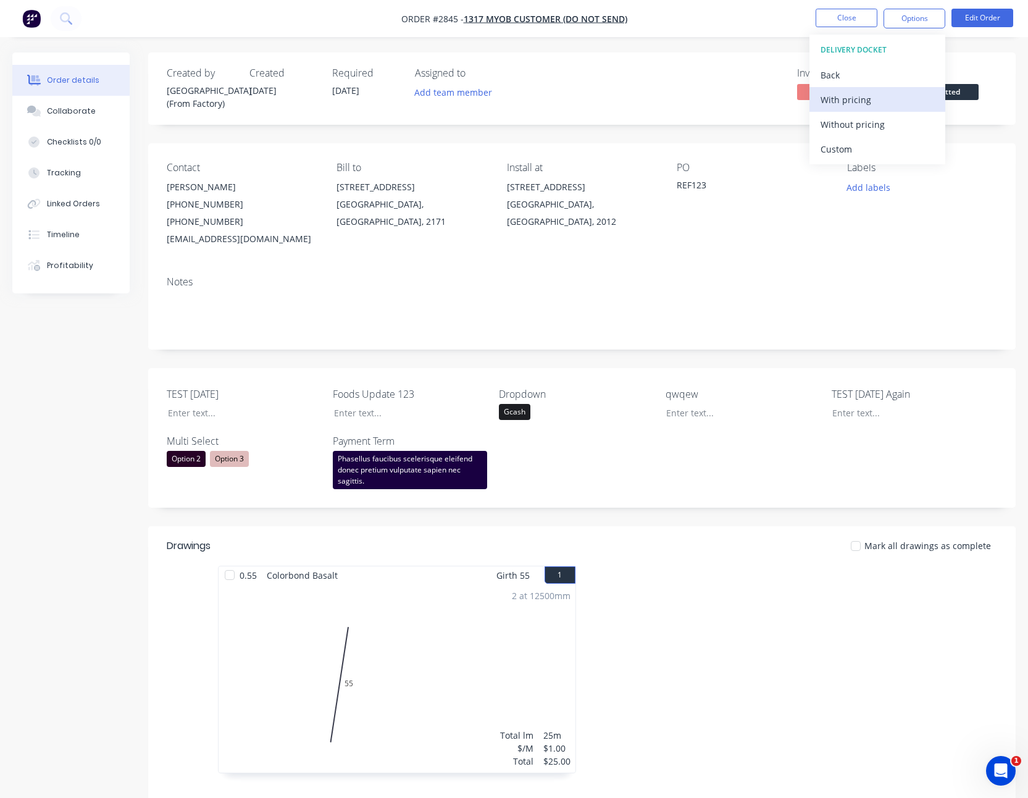
click at [867, 102] on div "With pricing" at bounding box center [877, 100] width 114 height 18
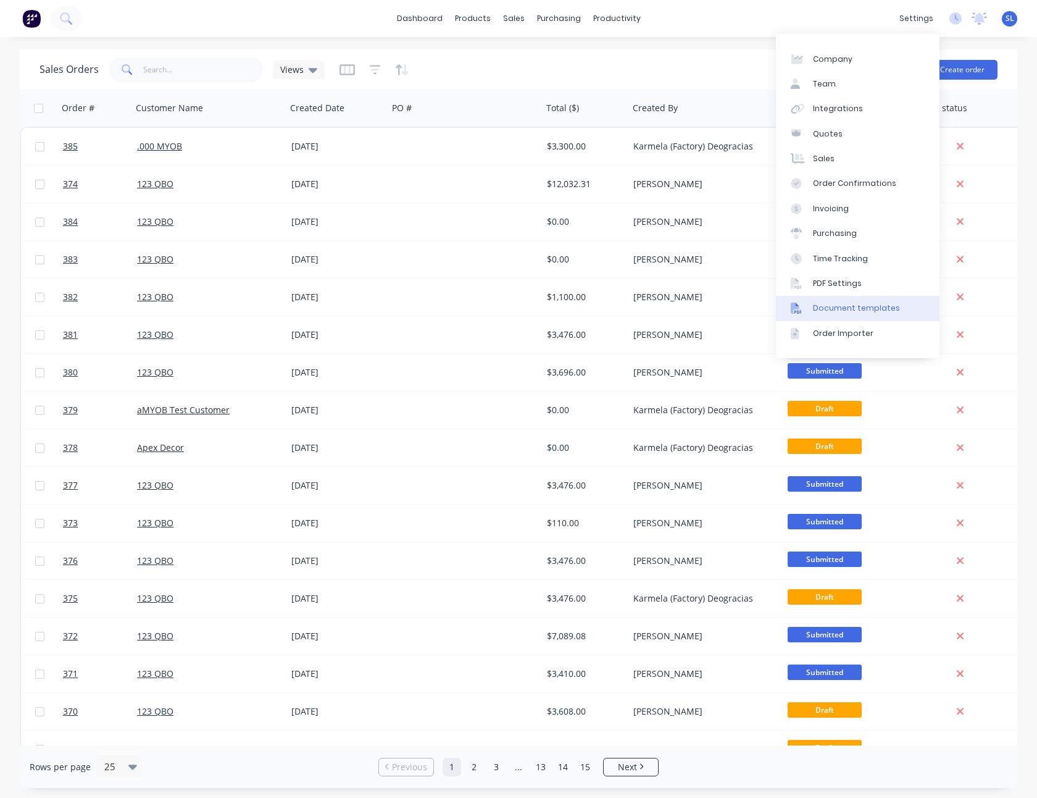
click at [822, 301] on link "Document templates" at bounding box center [858, 308] width 164 height 25
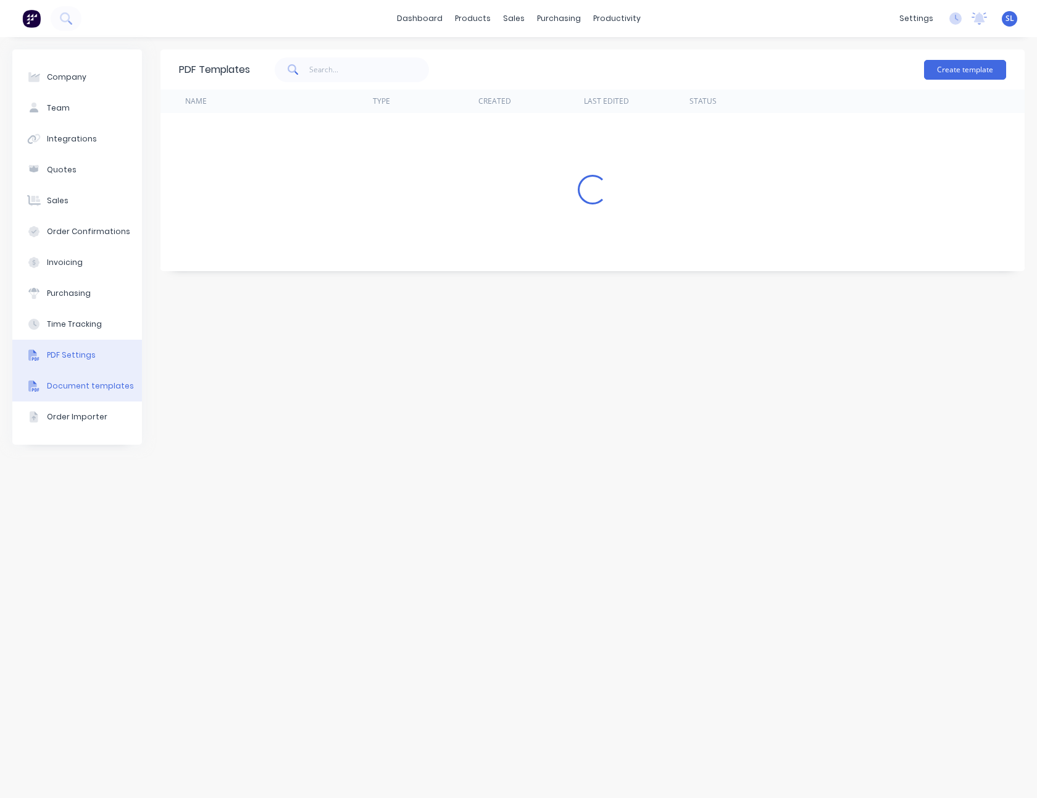
click at [60, 353] on div "PDF Settings" at bounding box center [71, 354] width 49 height 11
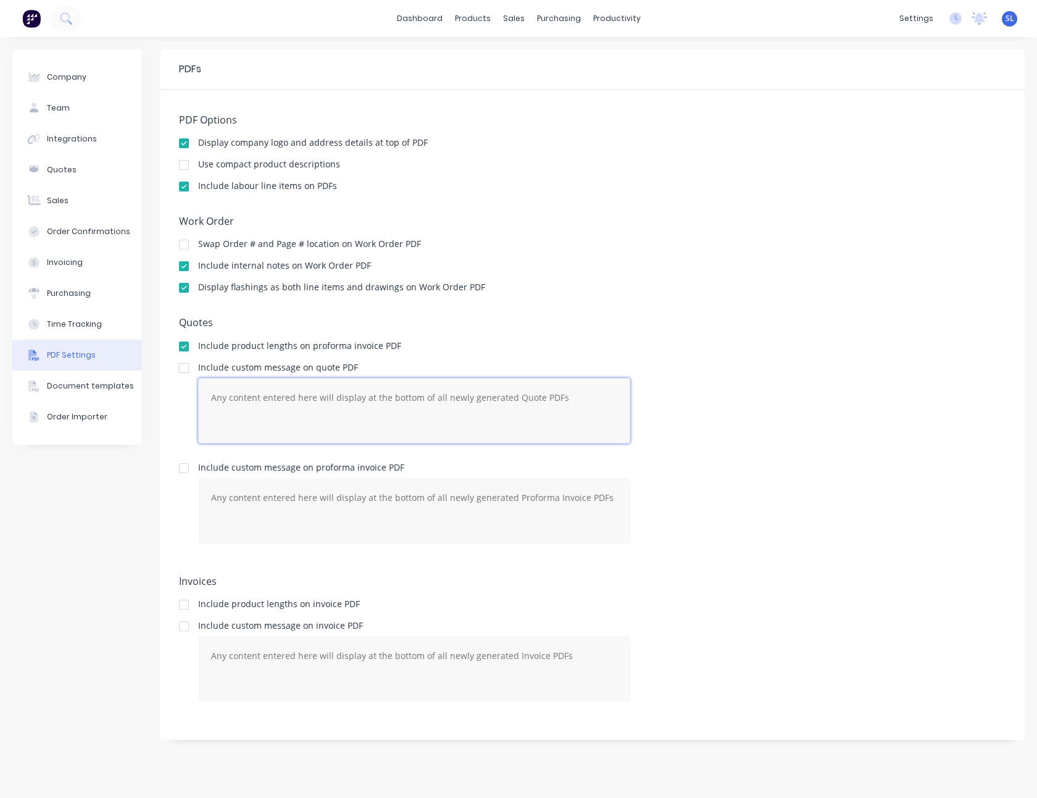
click at [556, 431] on textarea at bounding box center [414, 410] width 432 height 65
type textarea "q"
click at [676, 442] on div "Include custom message on quote PDF q" at bounding box center [592, 408] width 827 height 90
click at [537, 441] on textarea "q" at bounding box center [414, 410] width 432 height 65
click at [690, 180] on div "PDF Options Display company logo and address details at top of PDF Use compact …" at bounding box center [592, 158] width 827 height 89
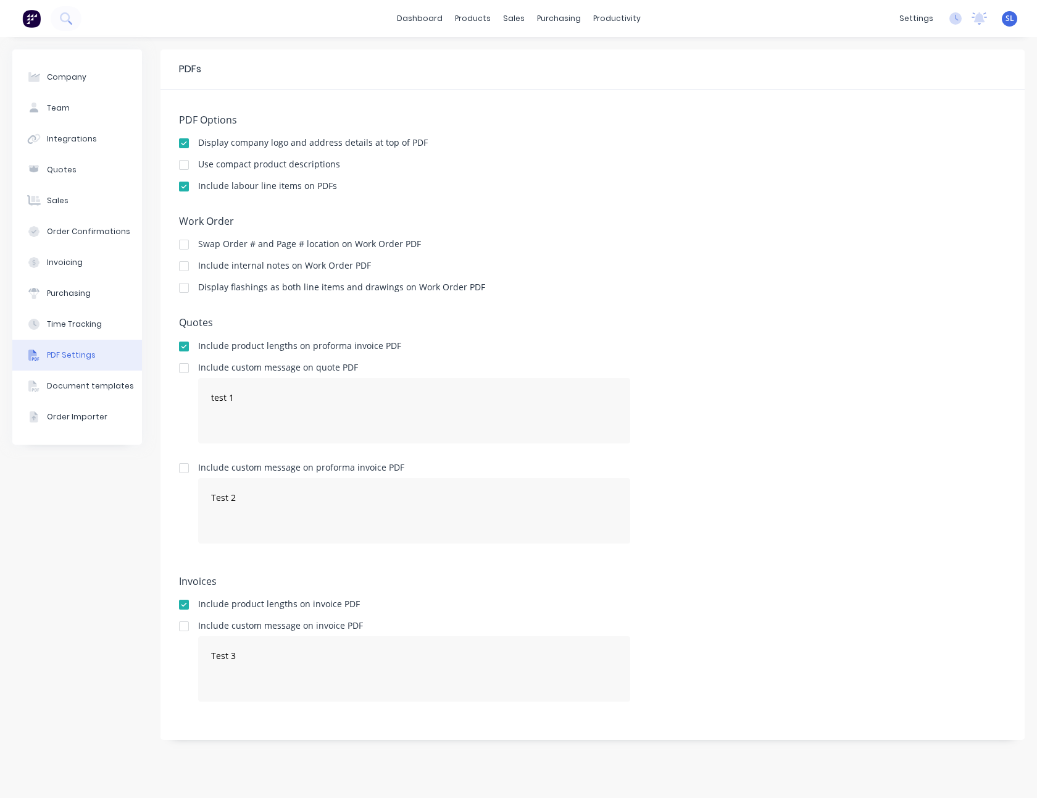
click at [750, 325] on h5 "Quotes" at bounding box center [592, 323] width 827 height 12
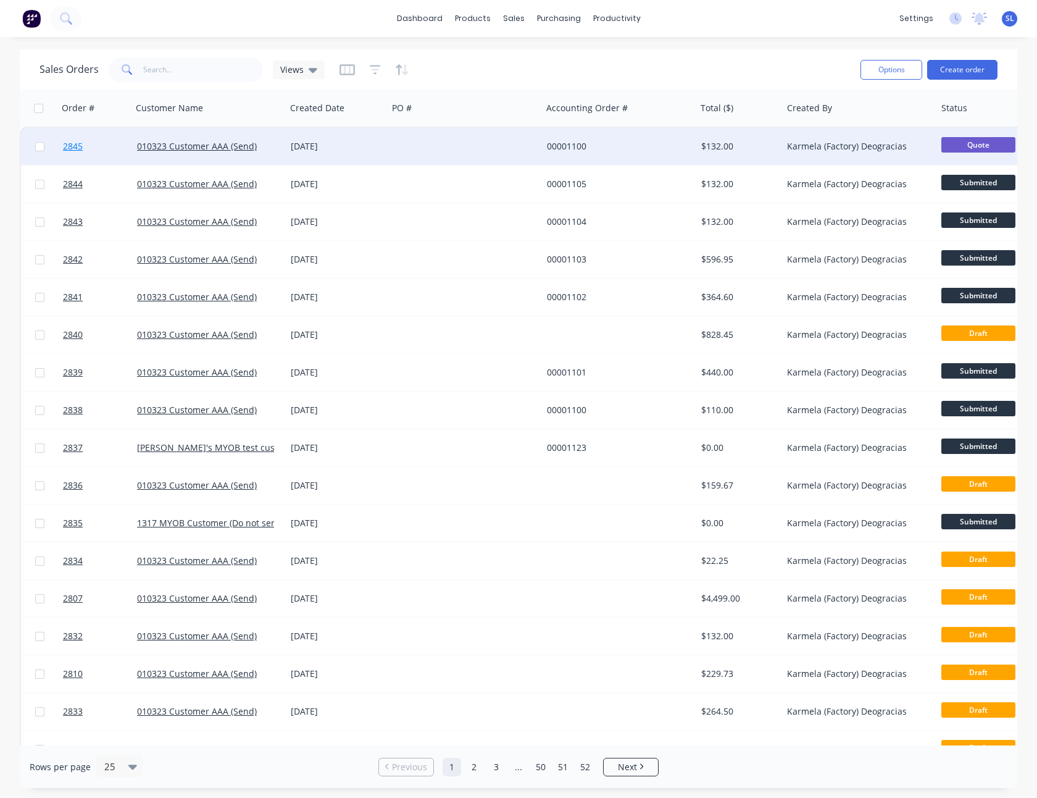
click at [70, 149] on span "2845" at bounding box center [73, 146] width 20 height 12
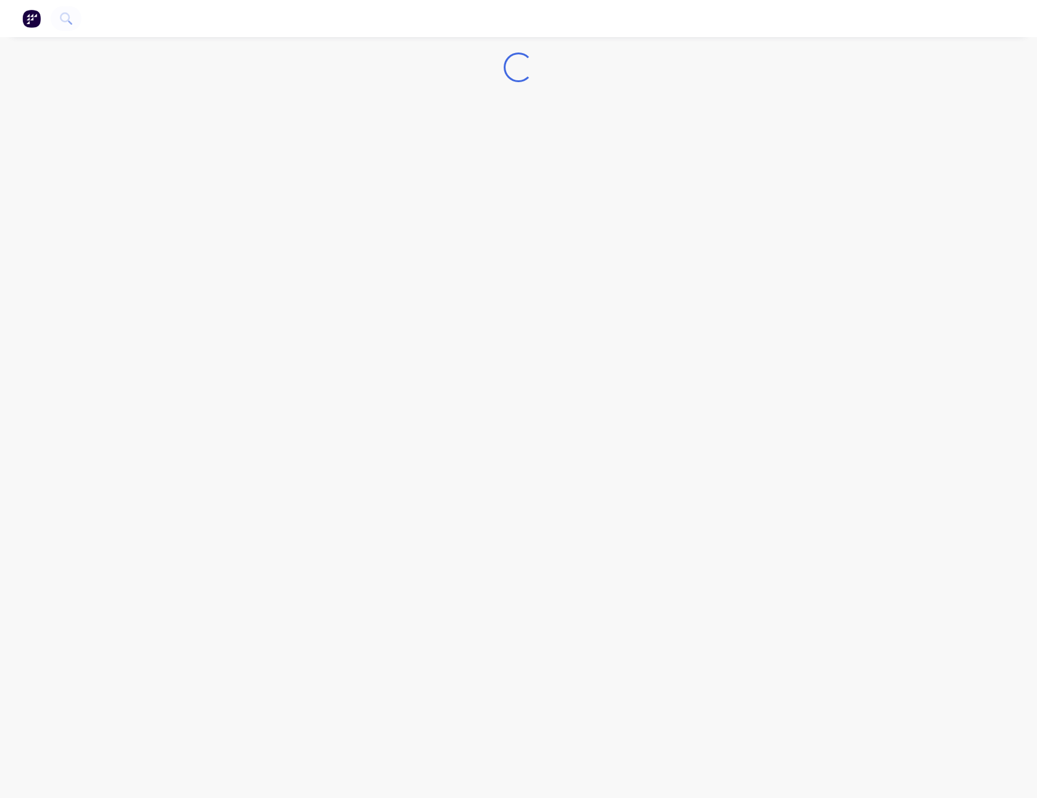
click at [843, 22] on nav at bounding box center [518, 18] width 1037 height 37
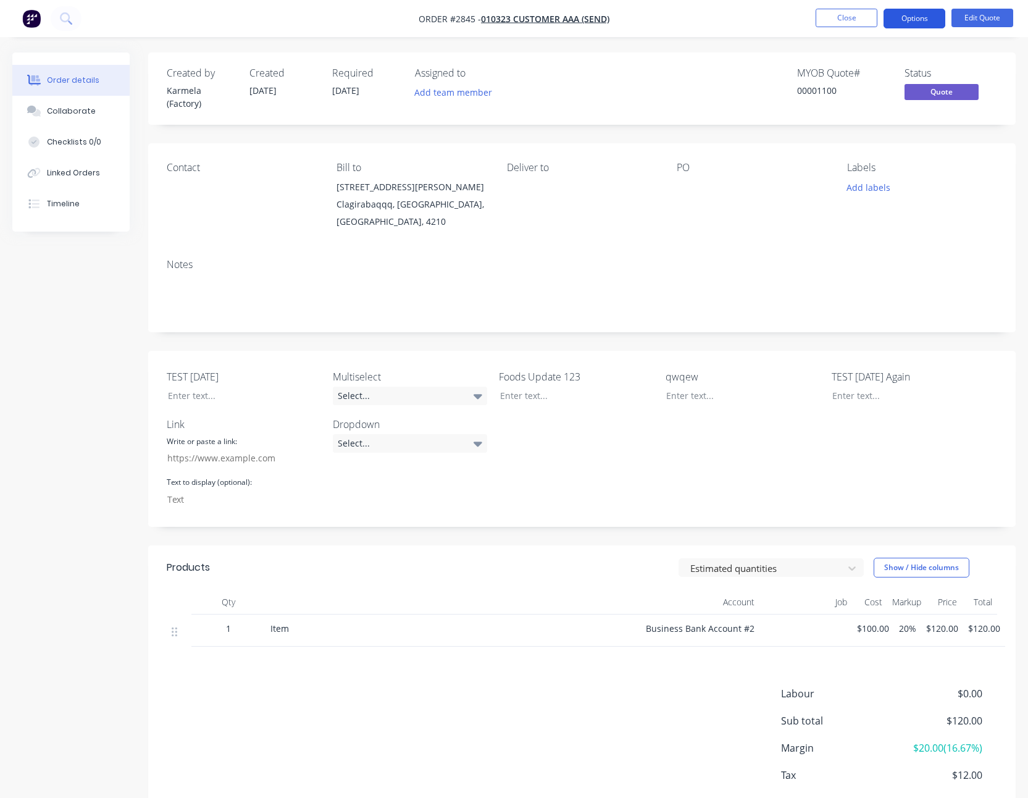
click at [896, 20] on button "Options" at bounding box center [914, 19] width 62 height 20
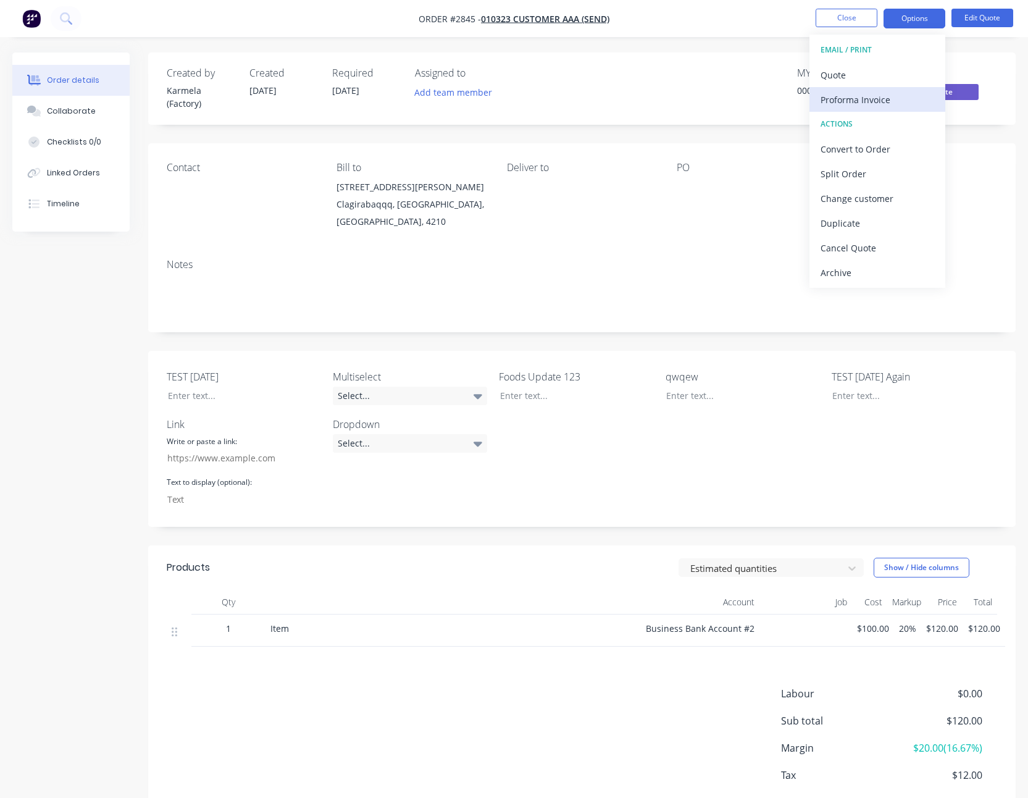
click at [869, 97] on div "Proforma Invoice" at bounding box center [877, 100] width 114 height 18
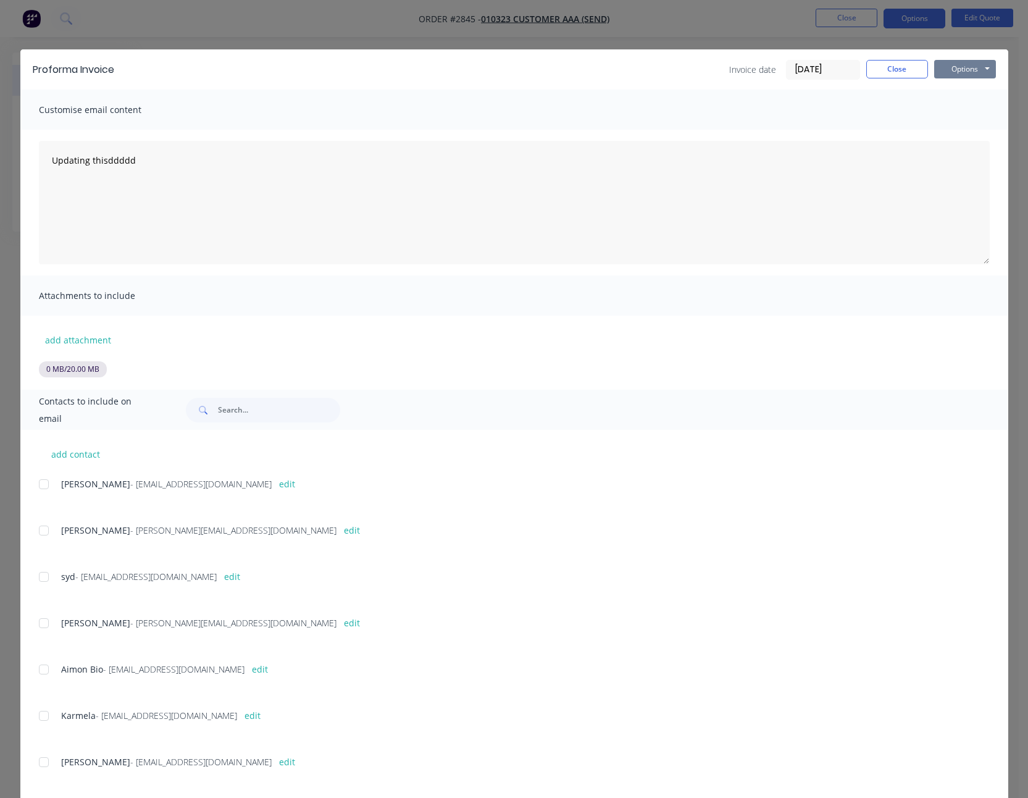
click at [967, 64] on button "Options" at bounding box center [965, 69] width 62 height 19
click at [961, 90] on button "Preview" at bounding box center [973, 91] width 79 height 20
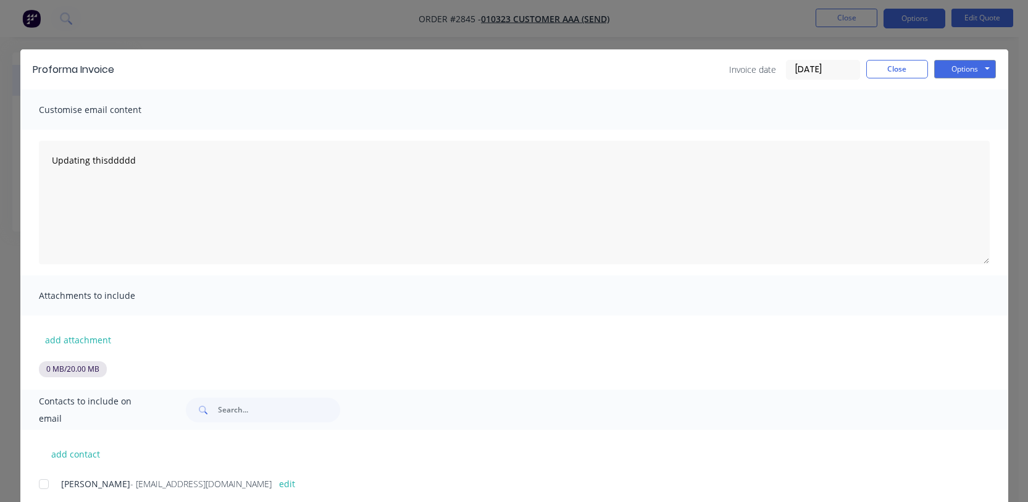
click at [958, 78] on div "Options Preview Print Email" at bounding box center [965, 70] width 62 height 20
click at [957, 69] on button "Options" at bounding box center [965, 69] width 62 height 19
click at [955, 95] on button "Preview" at bounding box center [973, 91] width 79 height 20
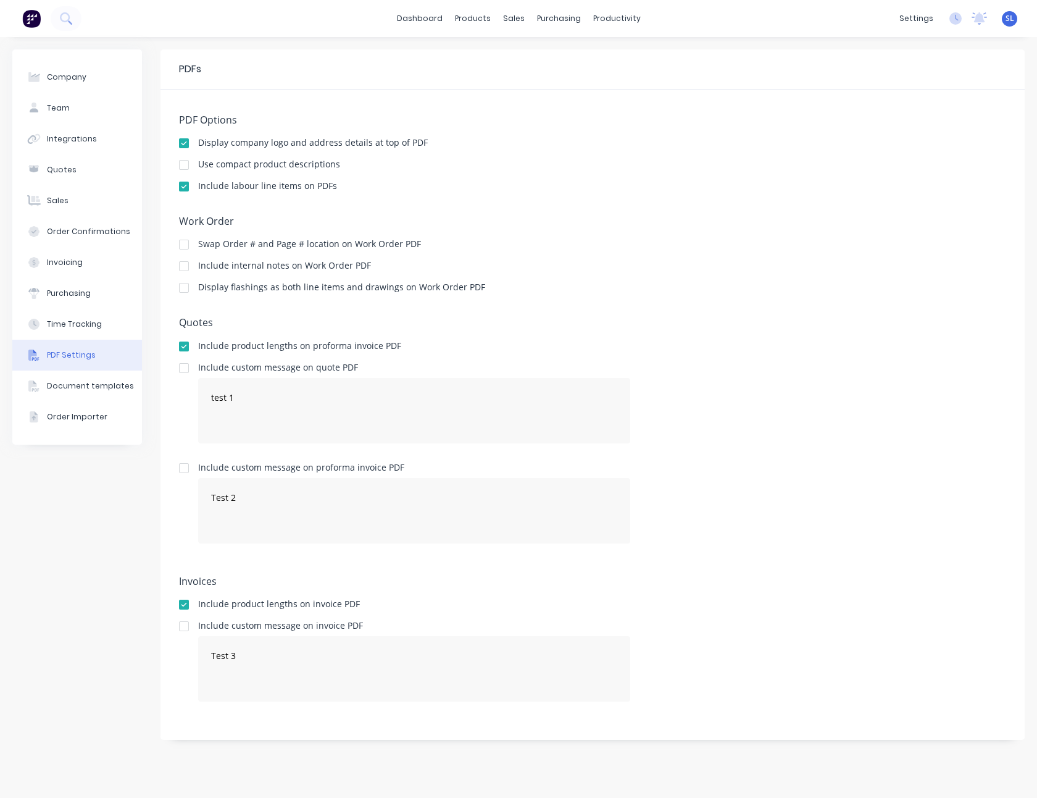
click at [805, 192] on div "Include labour line items on PDFs" at bounding box center [592, 188] width 827 height 12
click at [180, 469] on div at bounding box center [184, 468] width 25 height 25
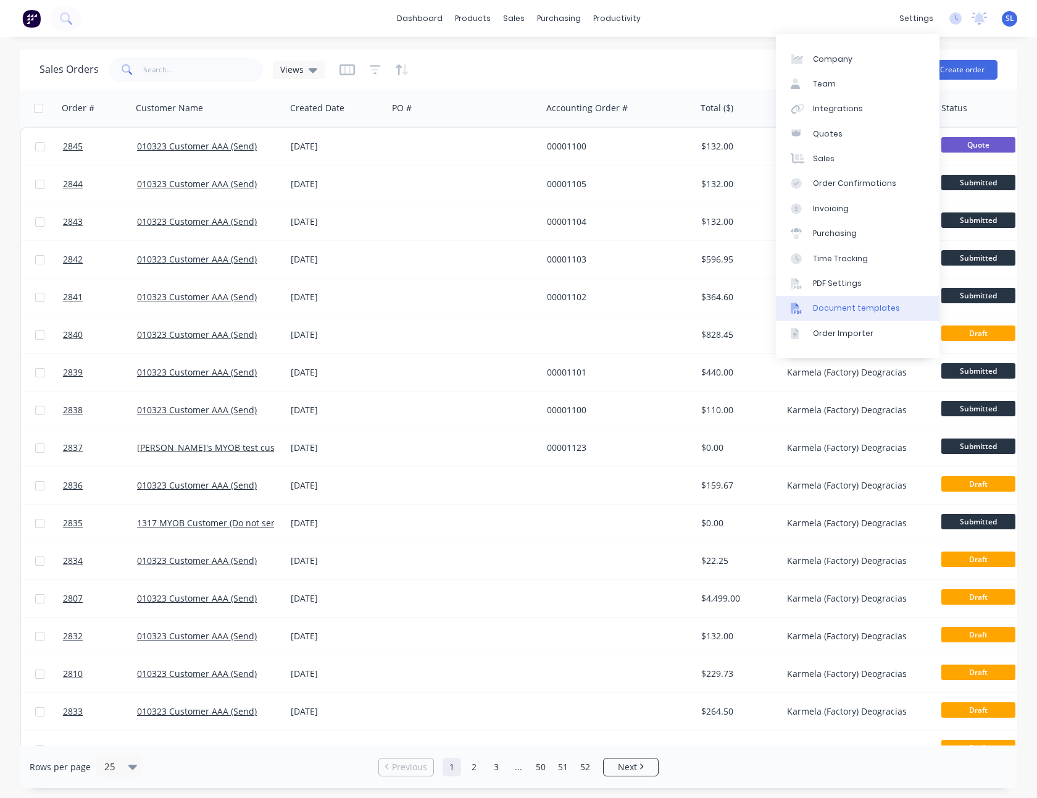
click at [838, 305] on div "Document templates" at bounding box center [856, 308] width 87 height 11
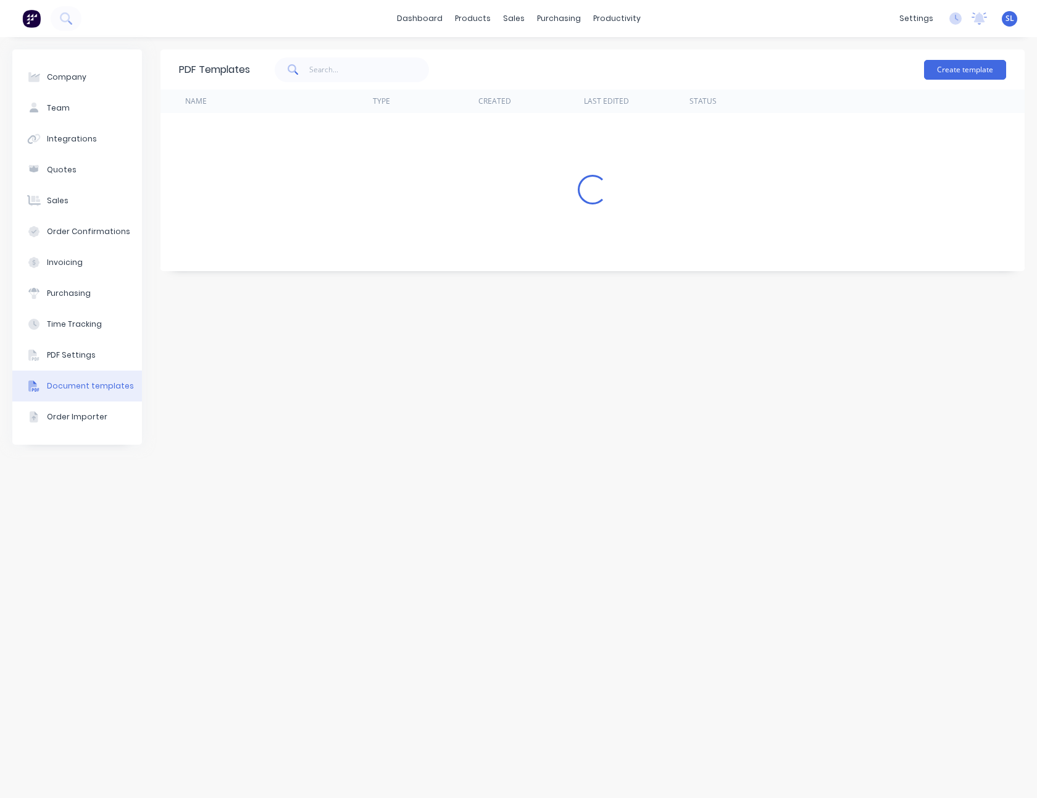
click at [713, 61] on div "Create template" at bounding box center [628, 69] width 756 height 37
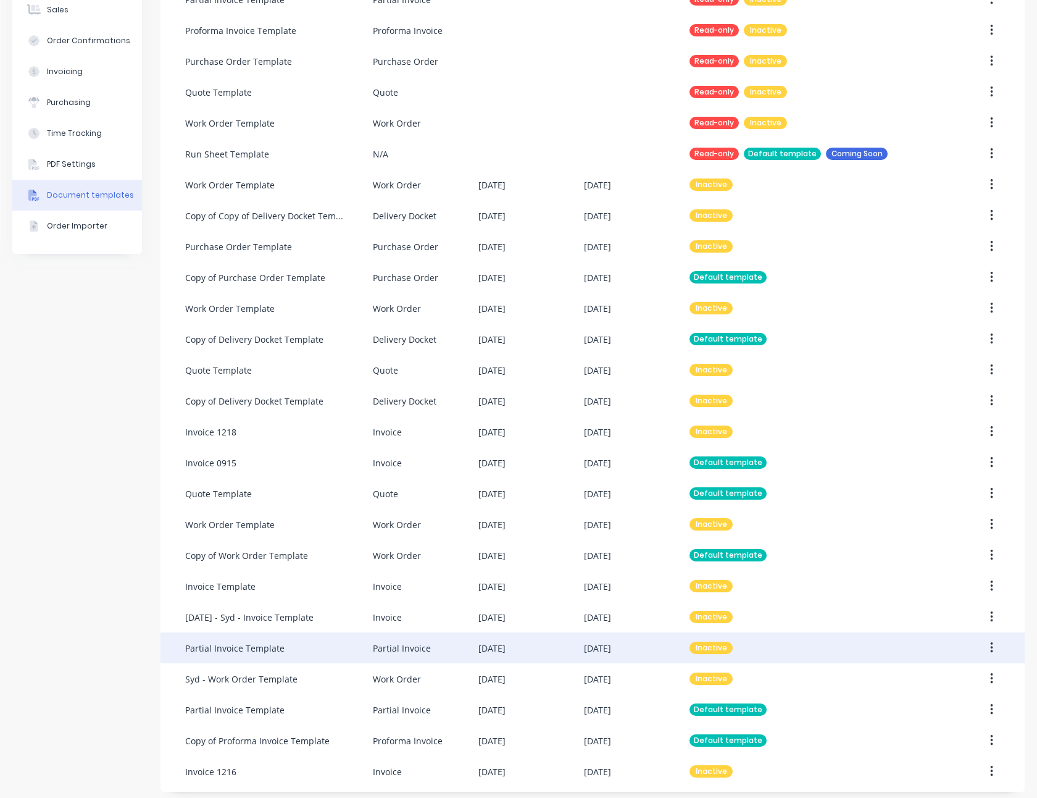
scroll to position [197, 0]
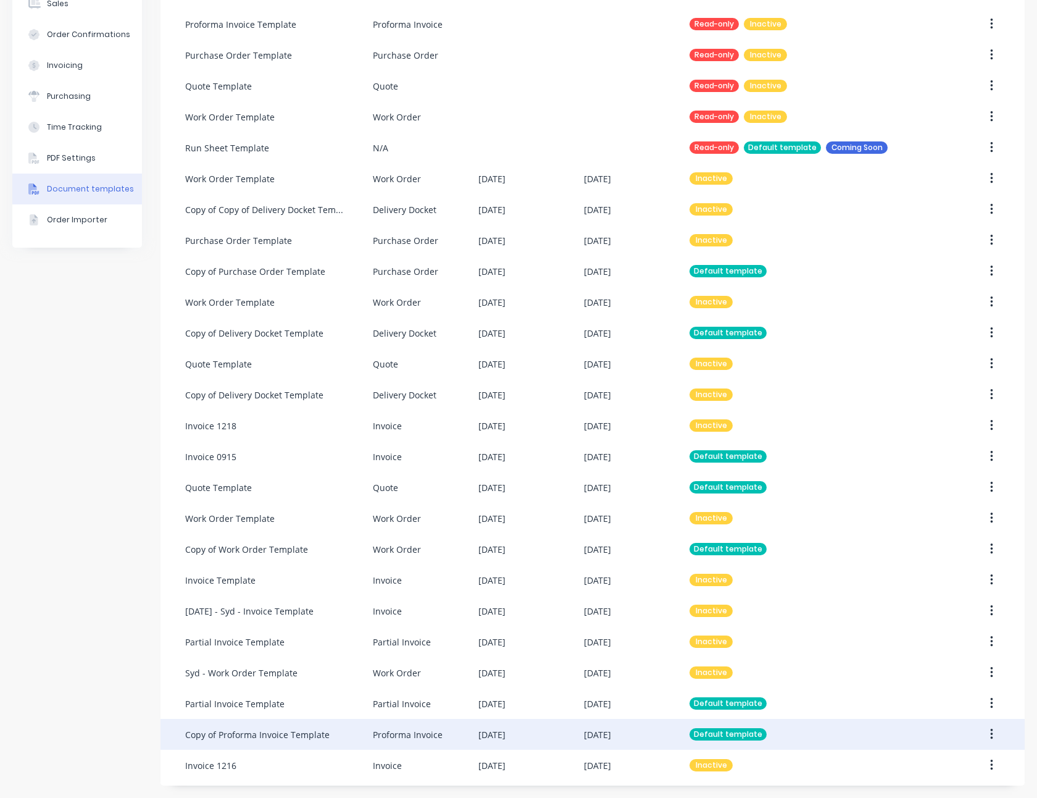
click at [373, 725] on div "Proforma Invoice" at bounding box center [426, 734] width 106 height 31
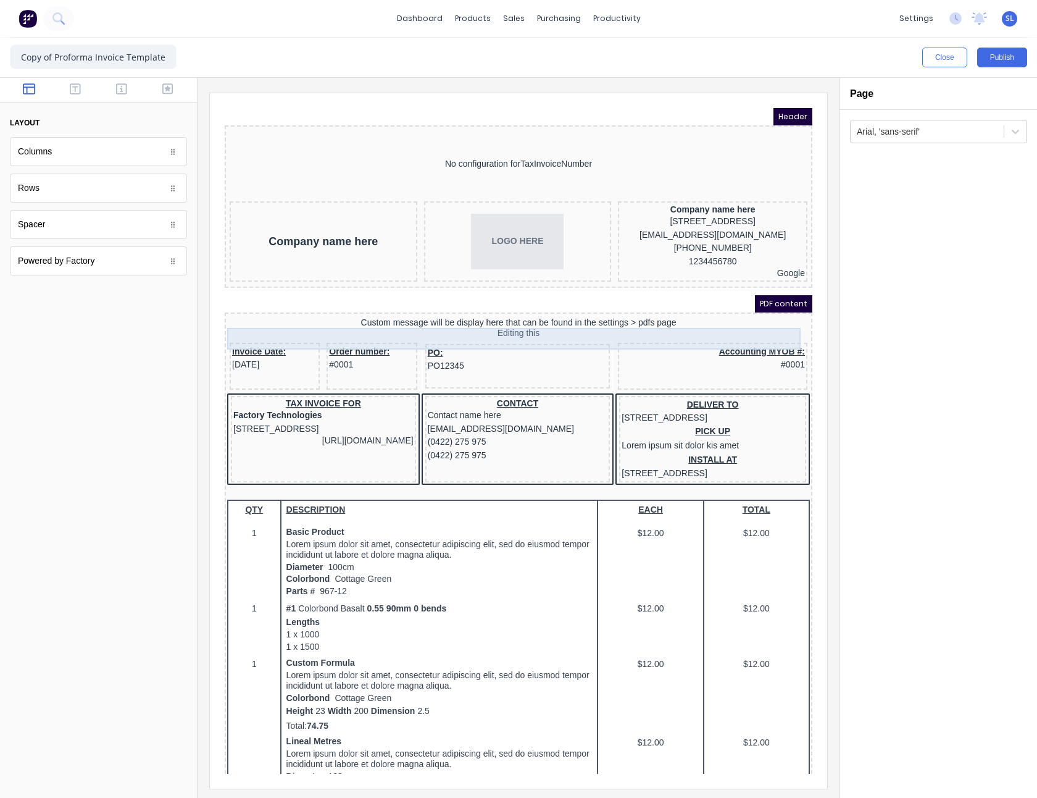
click at [519, 323] on div "Custom message will be display here that can be found in the settings > pdfs pa…" at bounding box center [503, 314] width 583 height 22
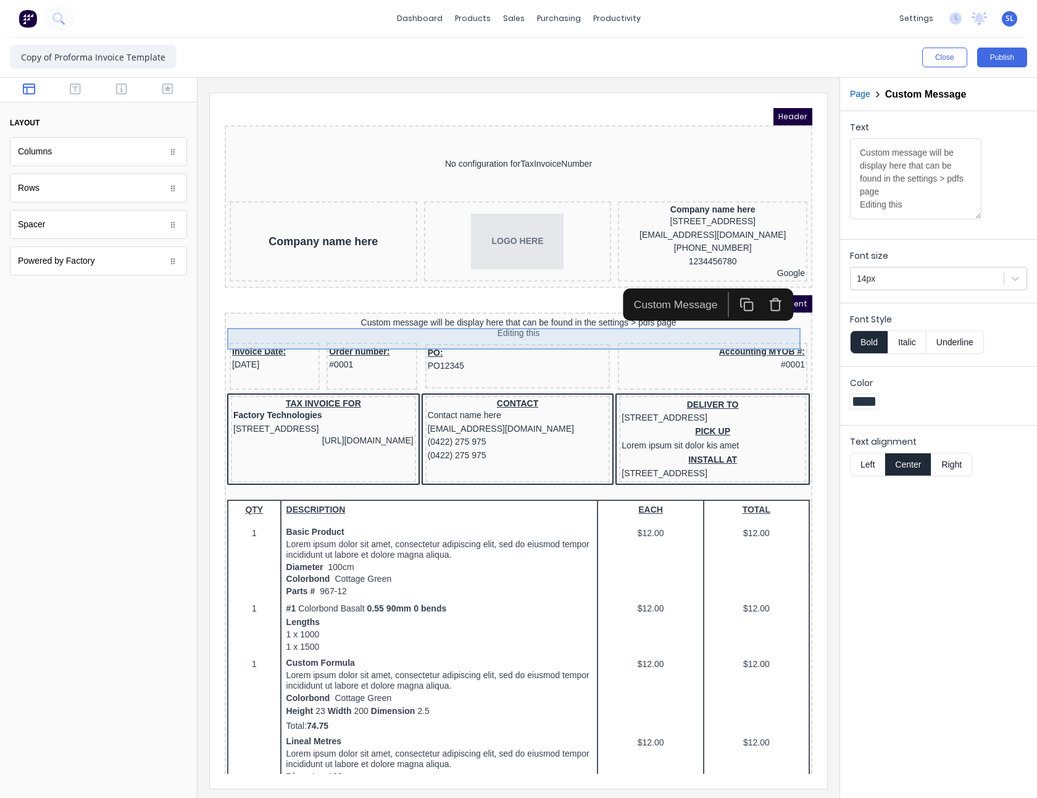
click at [489, 322] on div "Custom message will be display here that can be found in the settings > pdfs pa…" at bounding box center [503, 314] width 583 height 22
click at [866, 619] on div "Text Custom message will be display here that can be found in the settings > pd…" at bounding box center [938, 454] width 197 height 686
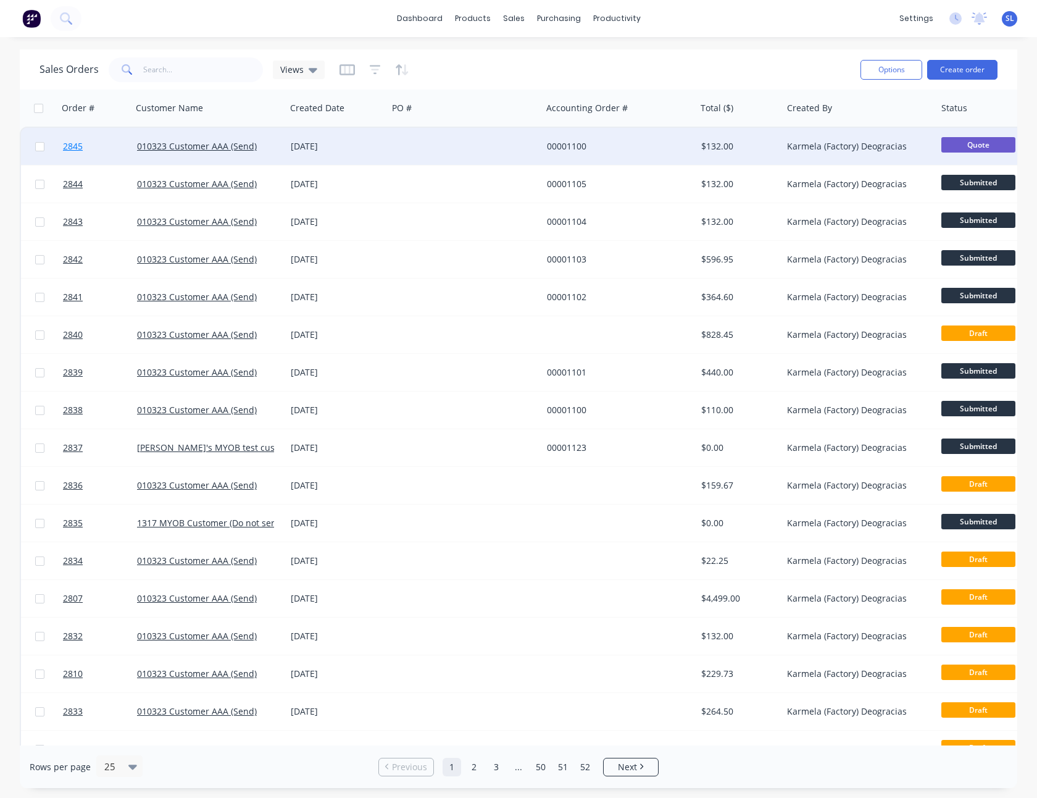
click at [95, 147] on link "2845" at bounding box center [100, 146] width 74 height 37
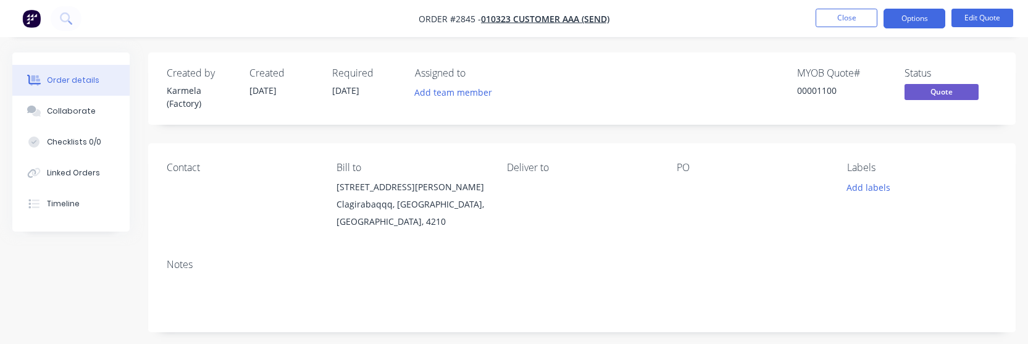
click at [718, 20] on nav "Order #2845 - 010323 Customer AAA (Send) Close Options Edit Quote" at bounding box center [514, 18] width 1028 height 37
click at [890, 20] on button "Options" at bounding box center [914, 19] width 62 height 20
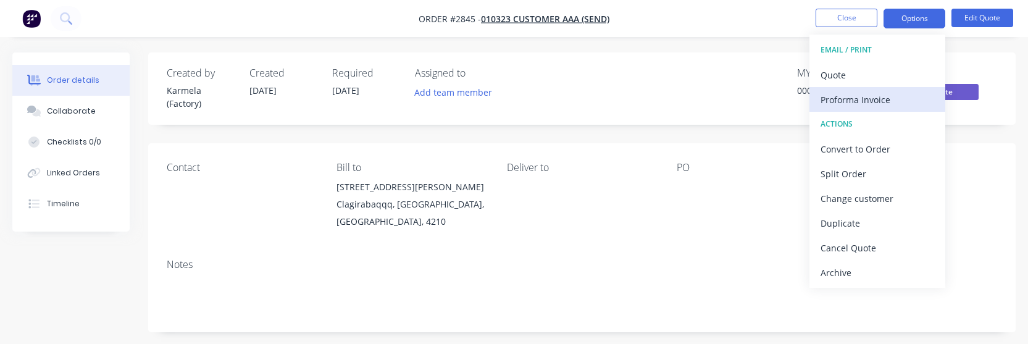
click at [857, 93] on div "Proforma Invoice" at bounding box center [877, 100] width 114 height 18
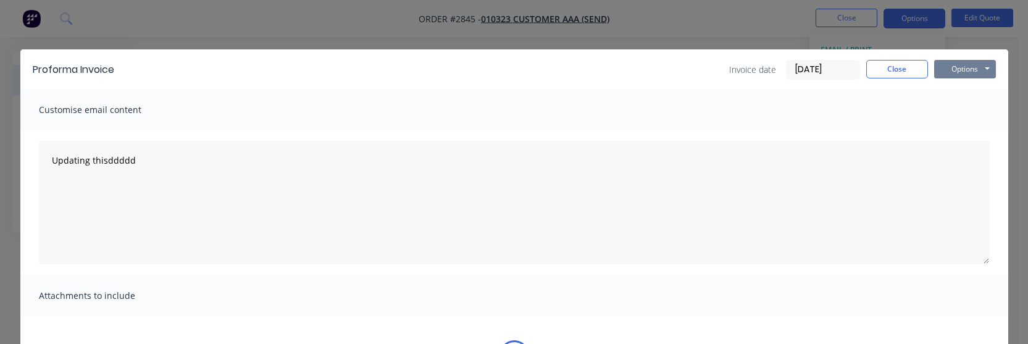
click at [972, 71] on button "Options" at bounding box center [965, 69] width 62 height 19
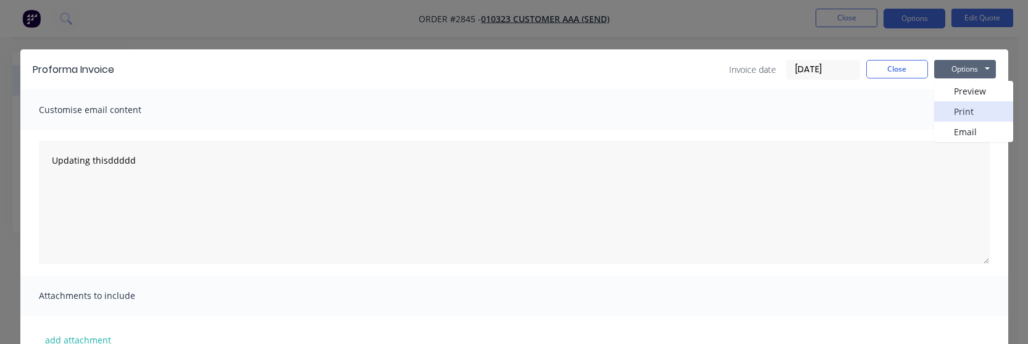
click at [964, 106] on button "Print" at bounding box center [973, 111] width 79 height 20
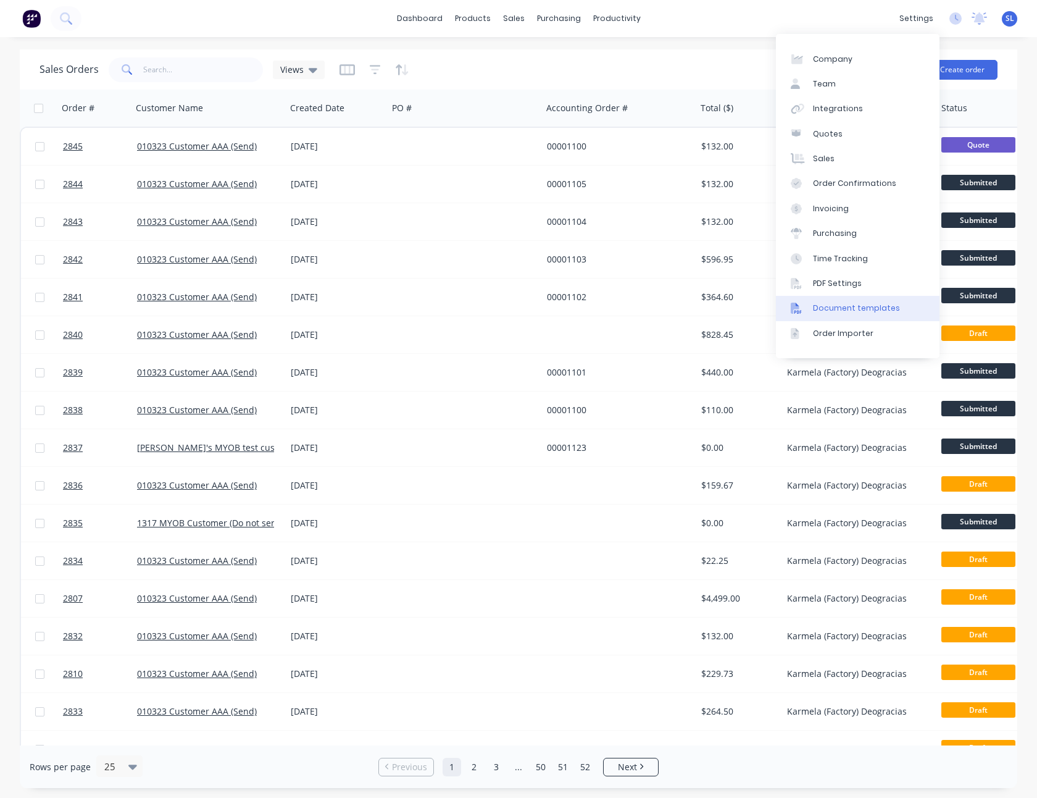
click at [849, 303] on div "Document templates" at bounding box center [856, 308] width 87 height 11
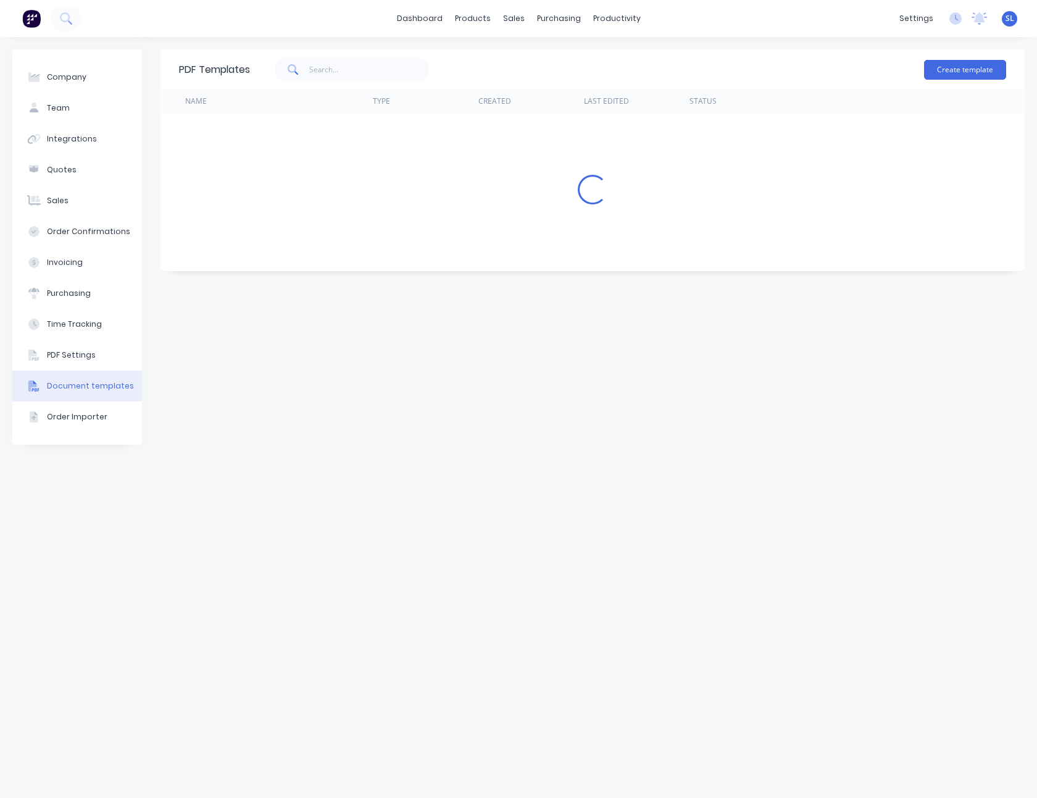
click at [703, 48] on div "Company Team Integrations Quotes Sales Order Confirmations Invoicing Purchasing…" at bounding box center [518, 417] width 1037 height 761
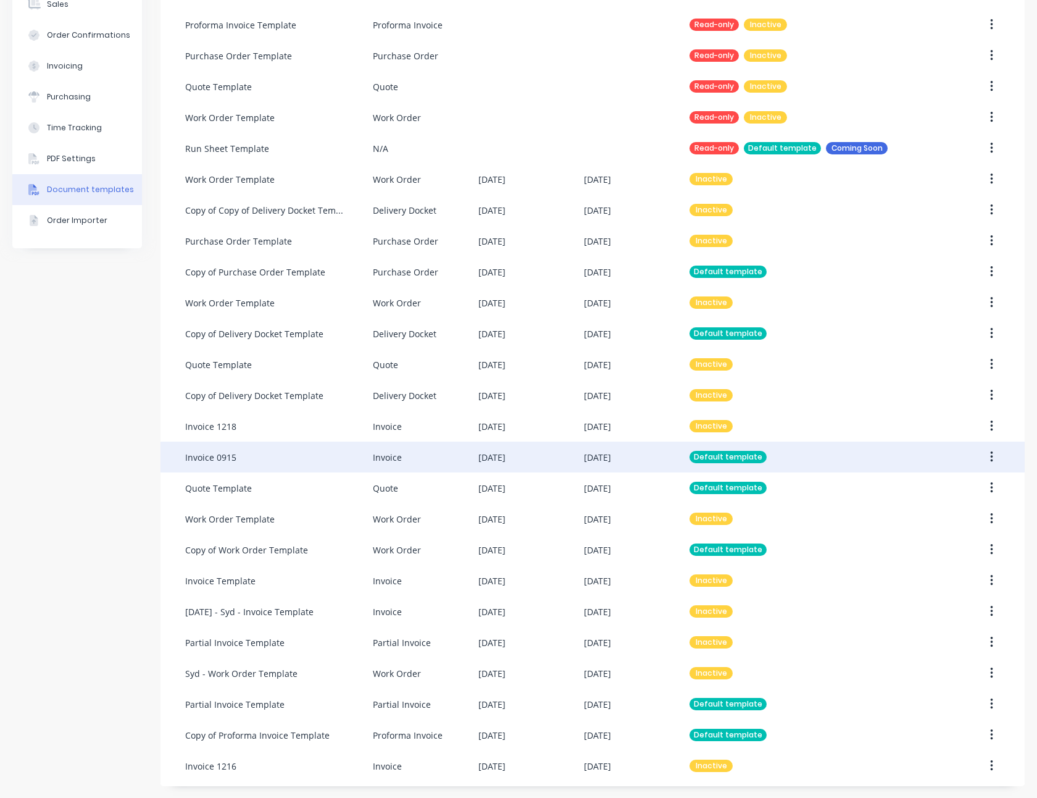
scroll to position [197, 0]
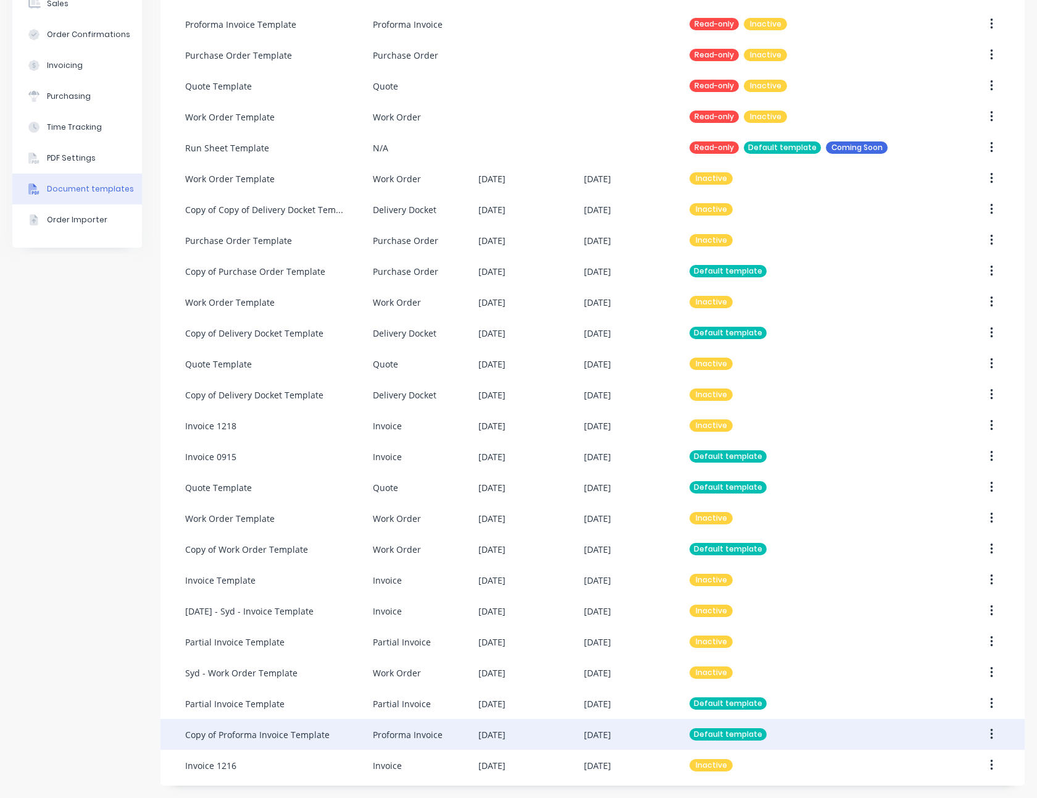
click at [273, 735] on div "Copy of Proforma Invoice Template" at bounding box center [257, 734] width 144 height 13
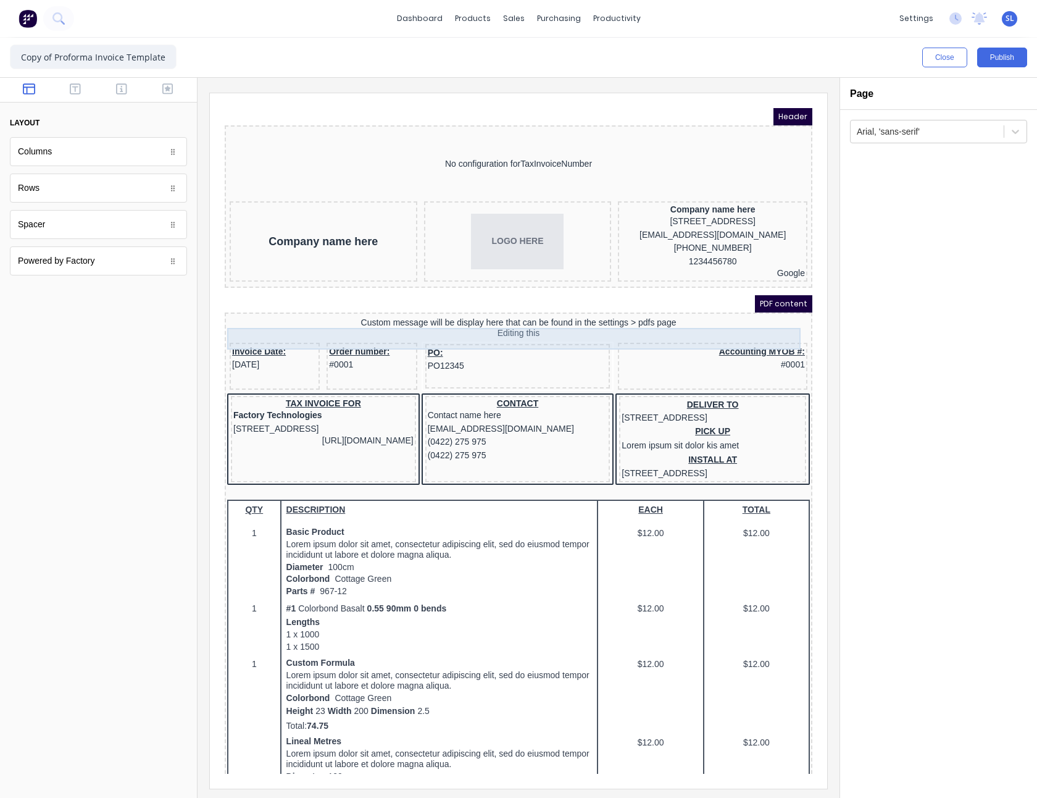
click at [509, 324] on div "Custom message will be display here that can be found in the settings > pdfs pa…" at bounding box center [503, 314] width 583 height 22
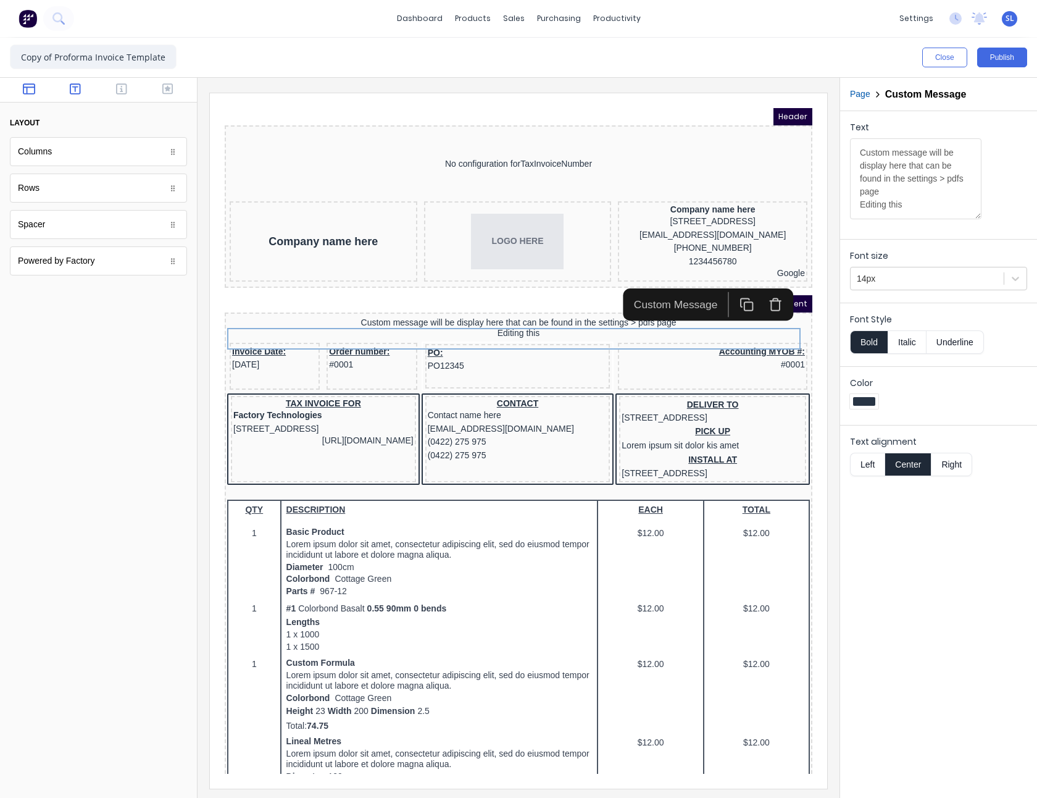
click at [76, 87] on icon "button" at bounding box center [75, 89] width 11 height 12
drag, startPoint x: 1002, startPoint y: 19, endPoint x: 1012, endPoint y: 564, distance: 545.2
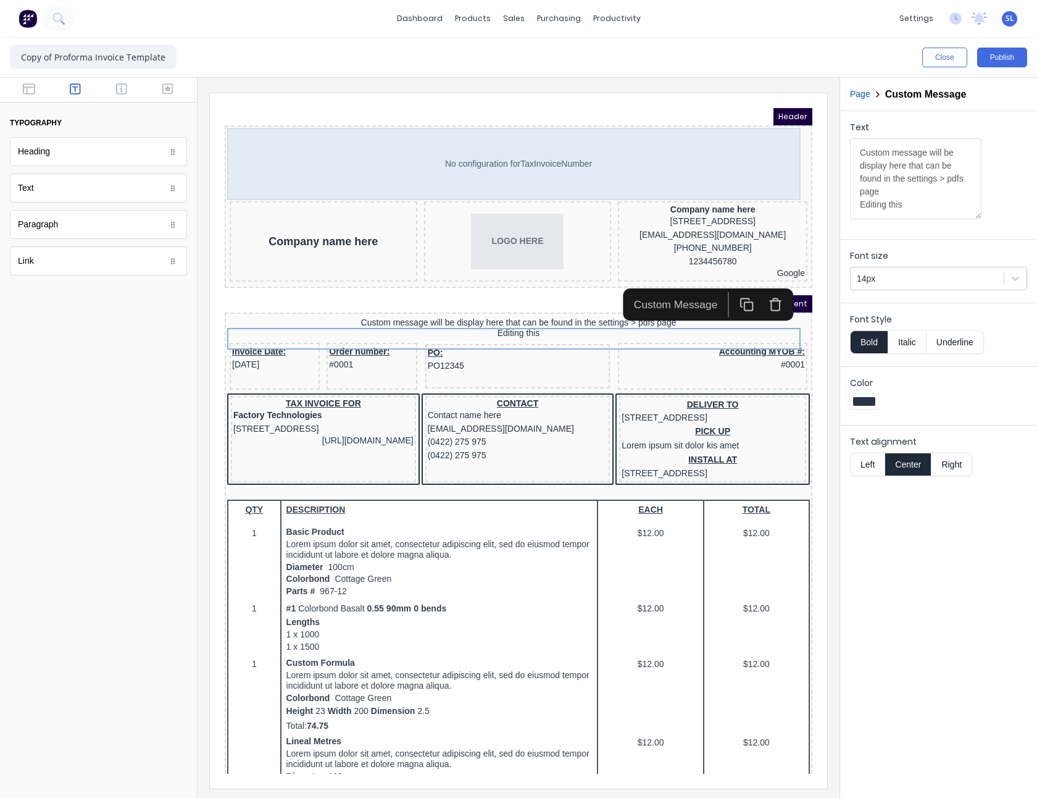
click at [506, 140] on div "No configuration for TaxInvoiceNumber" at bounding box center [503, 149] width 583 height 72
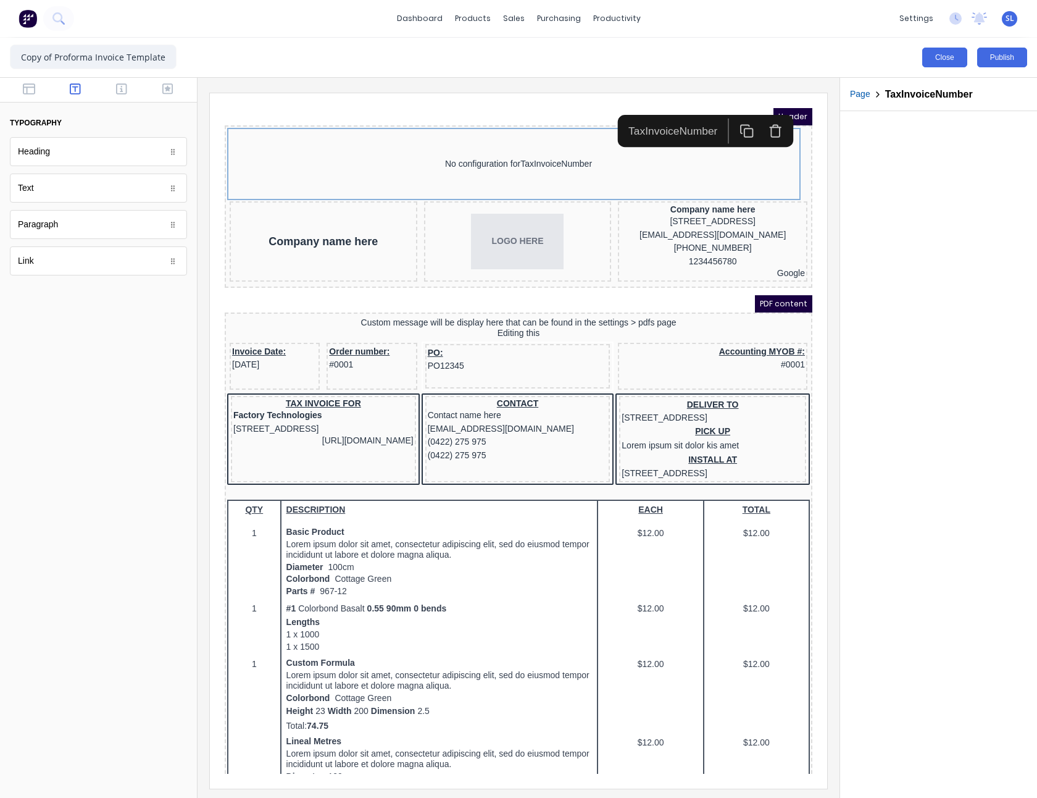
click at [925, 51] on button "Close" at bounding box center [944, 58] width 45 height 20
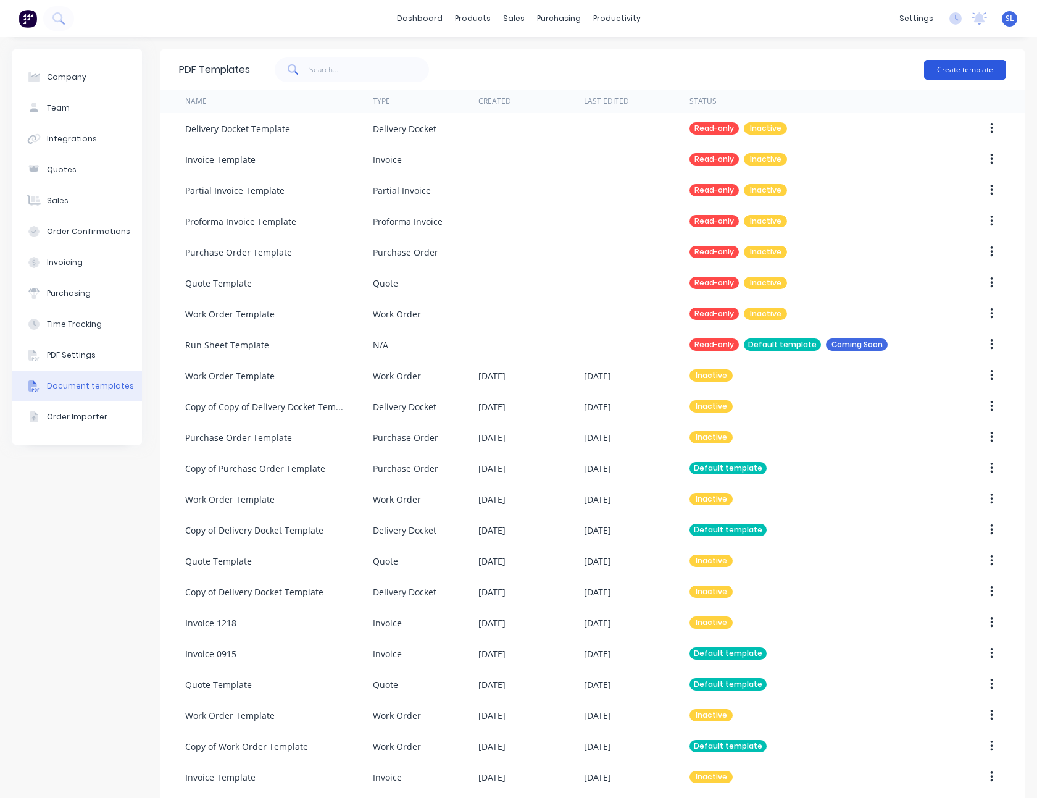
click at [935, 75] on button "Create template" at bounding box center [965, 70] width 82 height 20
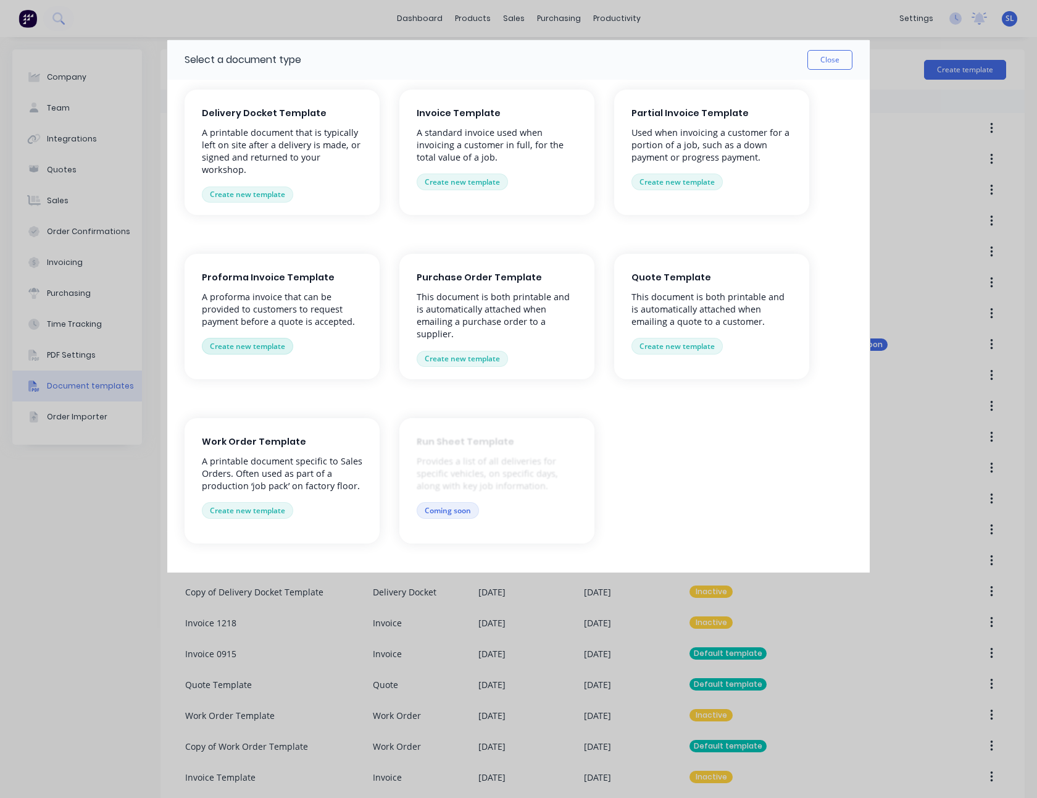
click at [272, 347] on button "Create new template" at bounding box center [247, 346] width 91 height 16
